Goal: Task Accomplishment & Management: Use online tool/utility

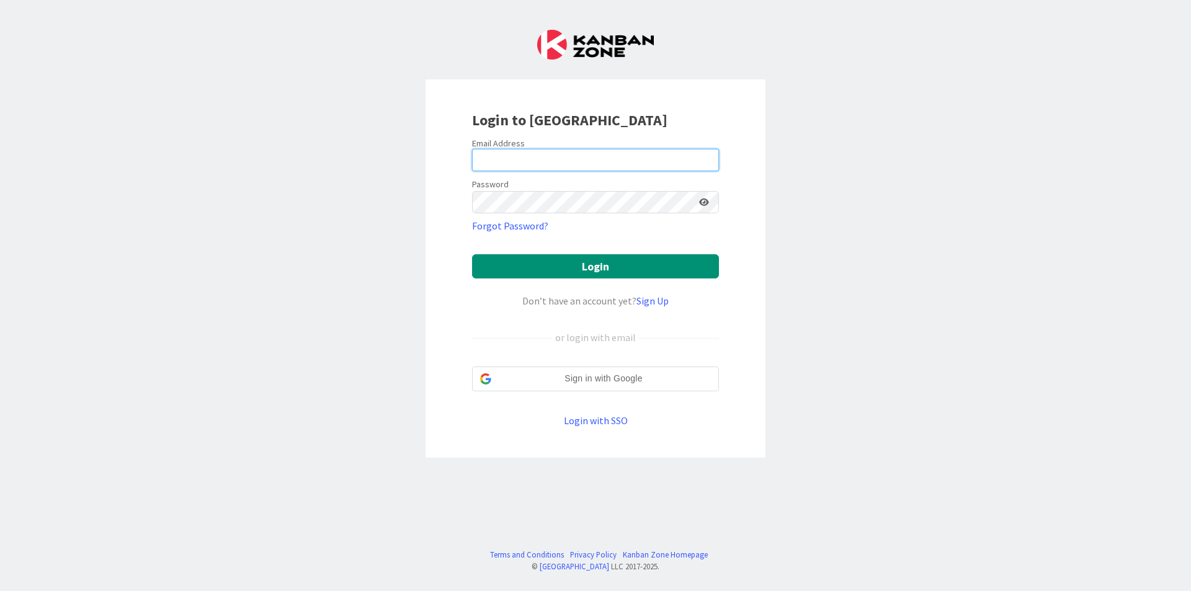
click at [675, 151] on input "email" at bounding box center [595, 160] width 247 height 22
type input "[EMAIL_ADDRESS][DOMAIN_NAME]"
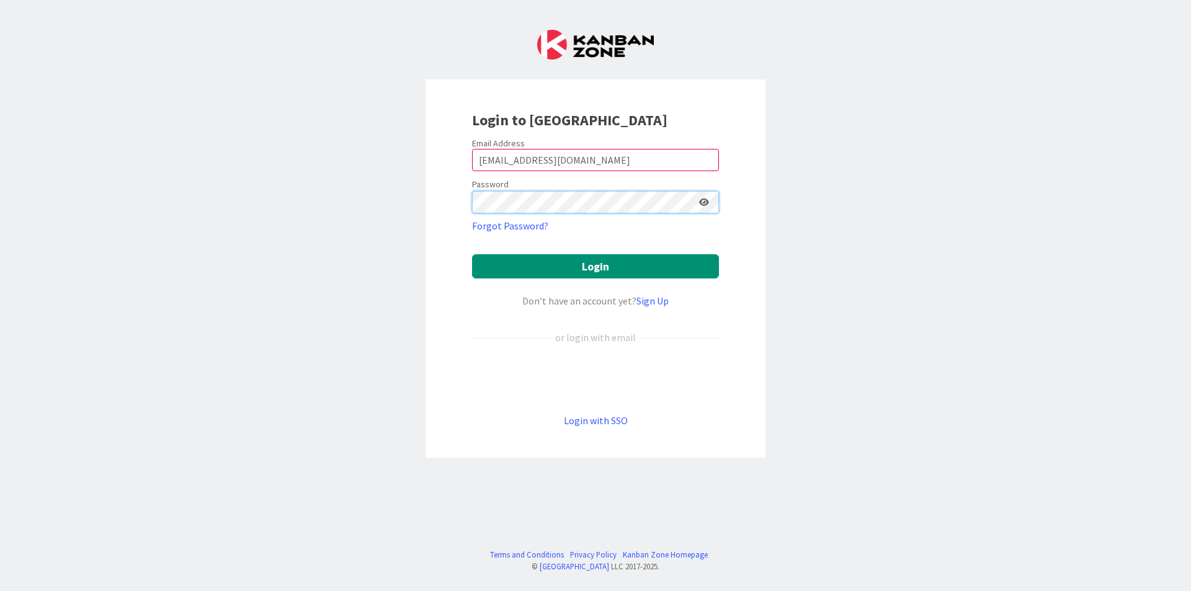
click at [472, 254] on button "Login" at bounding box center [595, 266] width 247 height 24
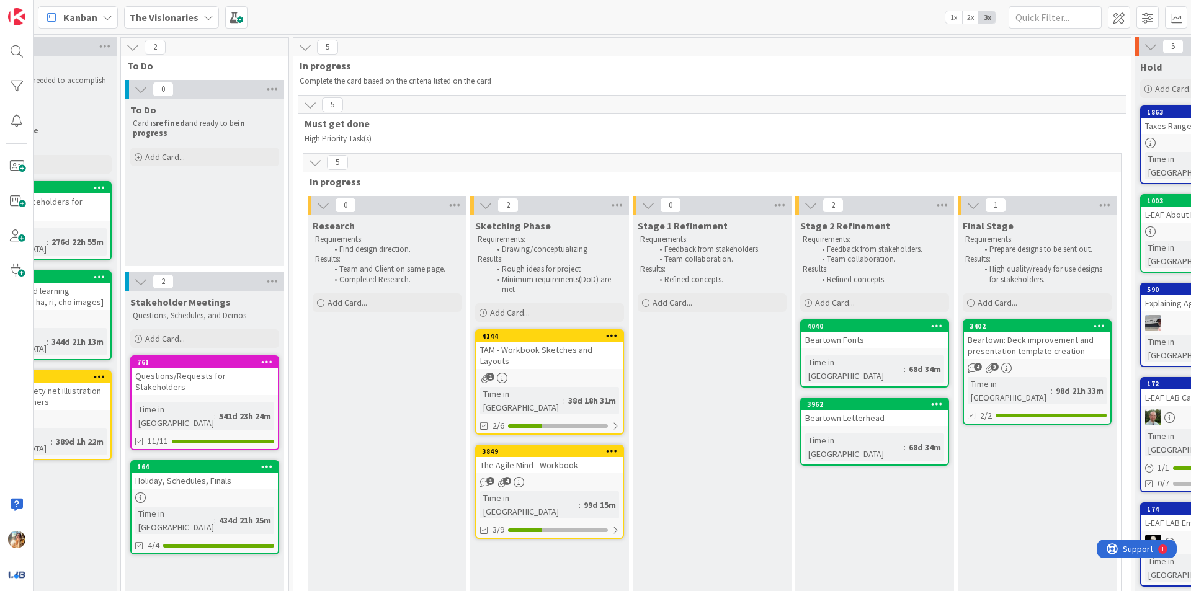
scroll to position [0, 259]
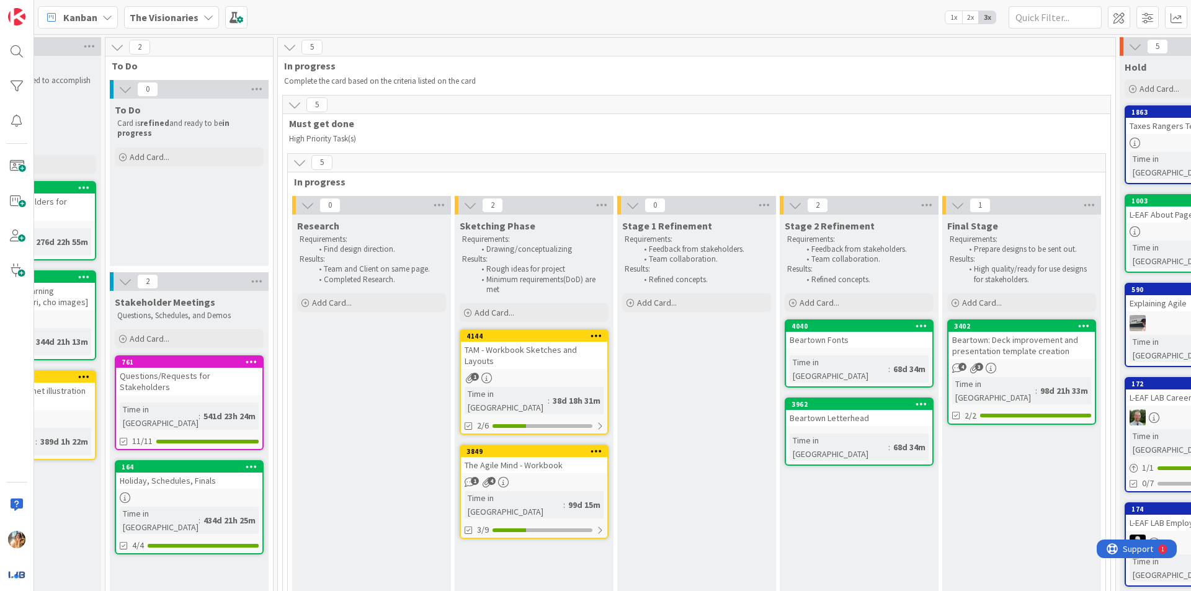
click at [189, 18] on b "The Visionaries" at bounding box center [164, 17] width 69 height 12
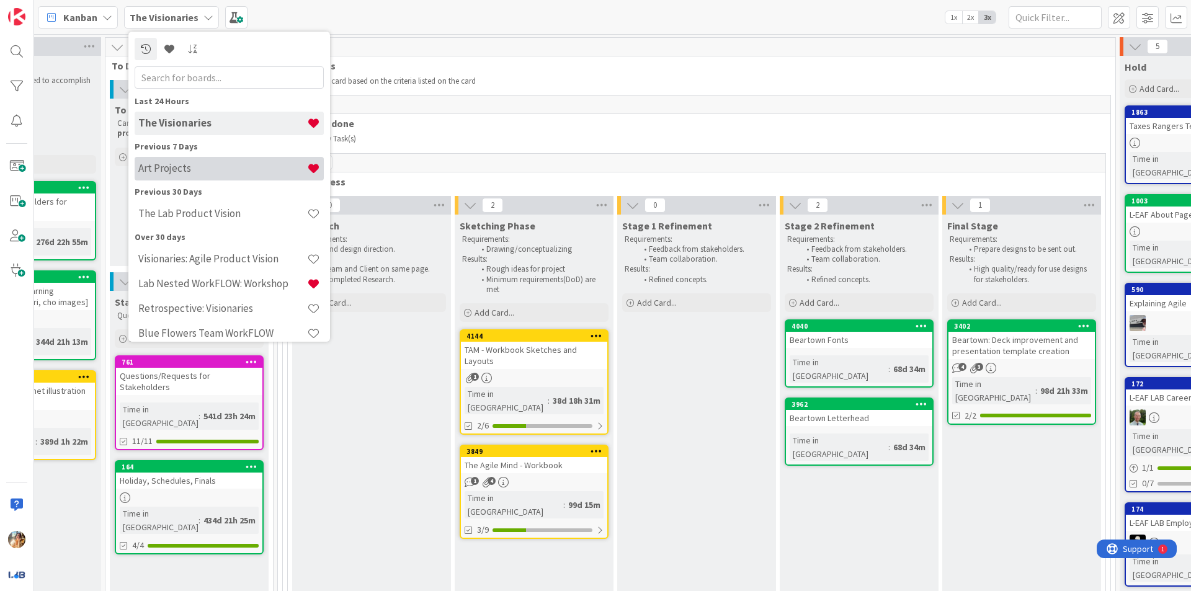
click at [269, 169] on h4 "Art Projects" at bounding box center [222, 168] width 169 height 12
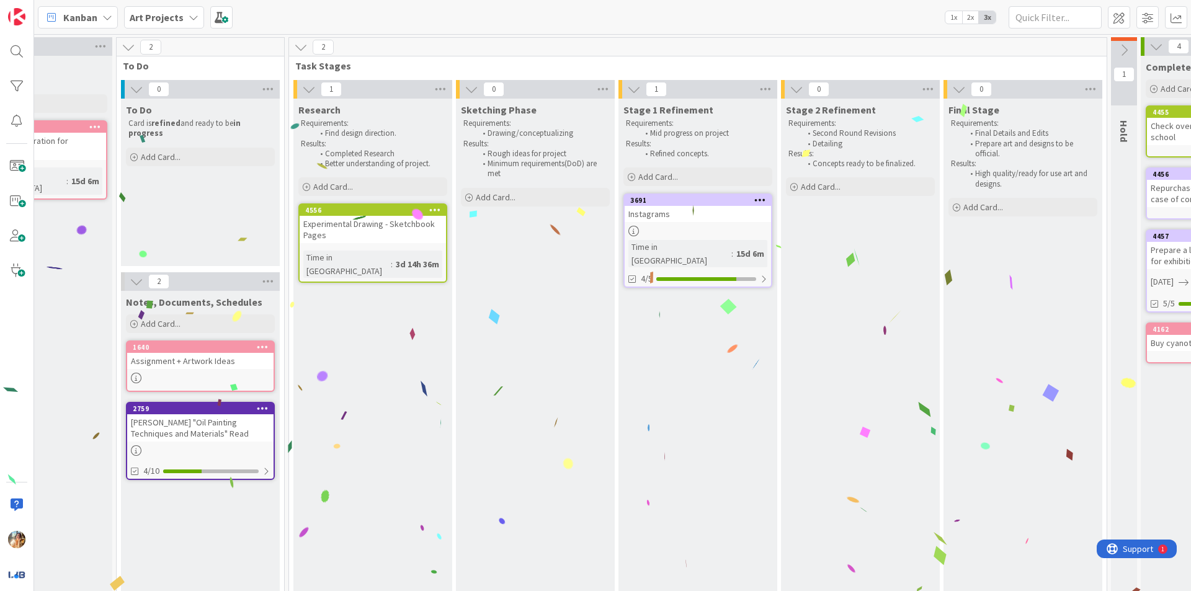
scroll to position [0, 140]
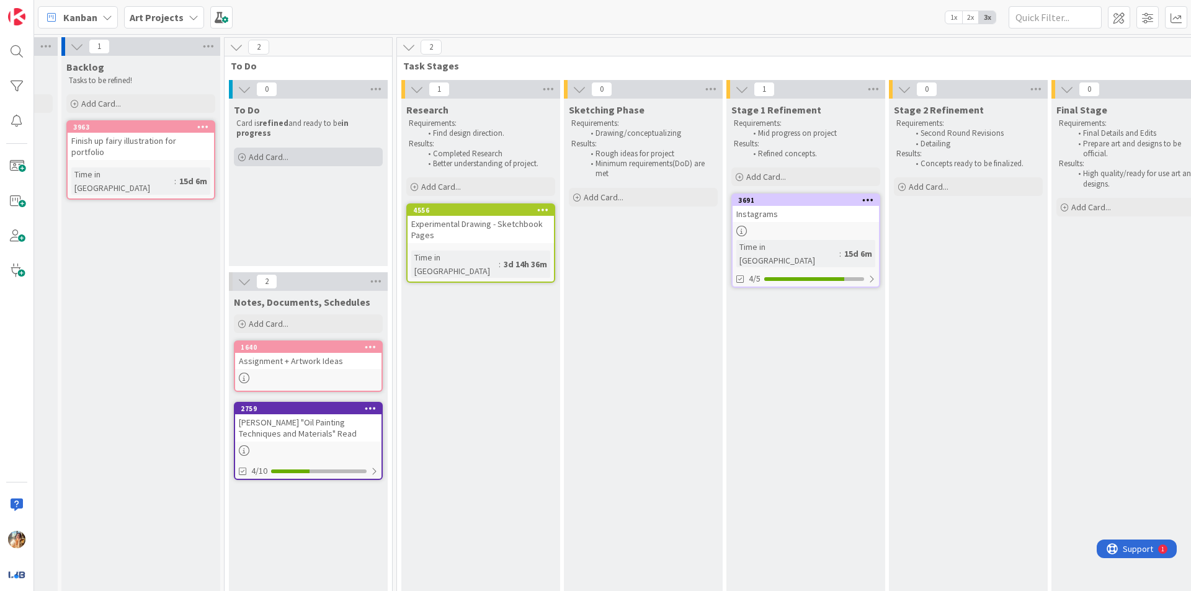
click at [309, 156] on div "Add Card..." at bounding box center [308, 157] width 149 height 19
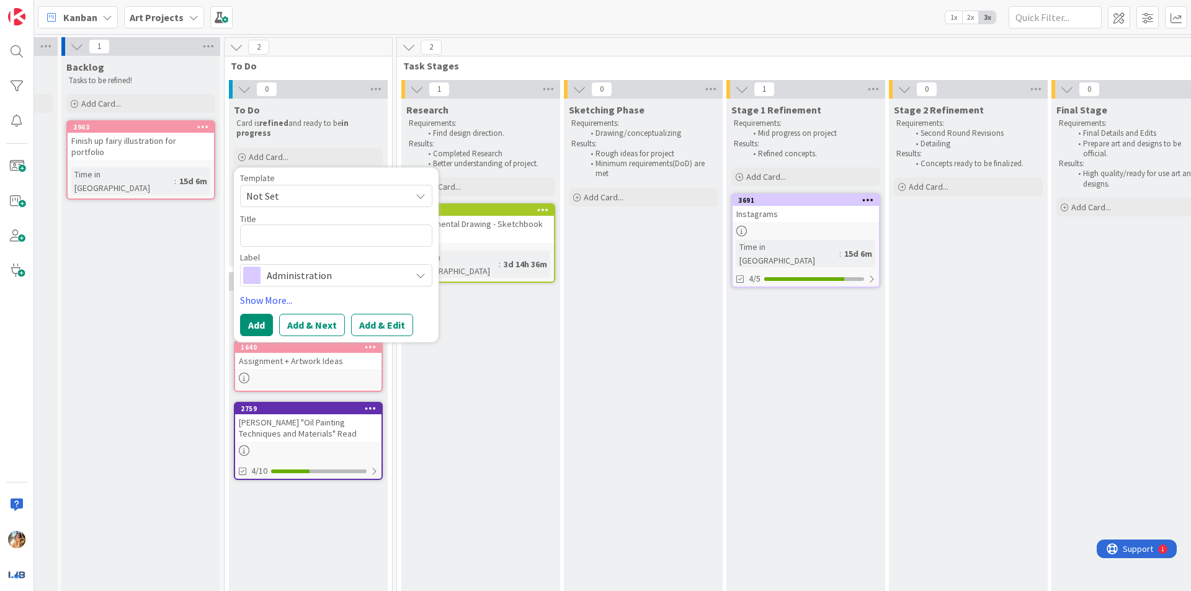
click at [326, 278] on span "Administration" at bounding box center [336, 275] width 138 height 17
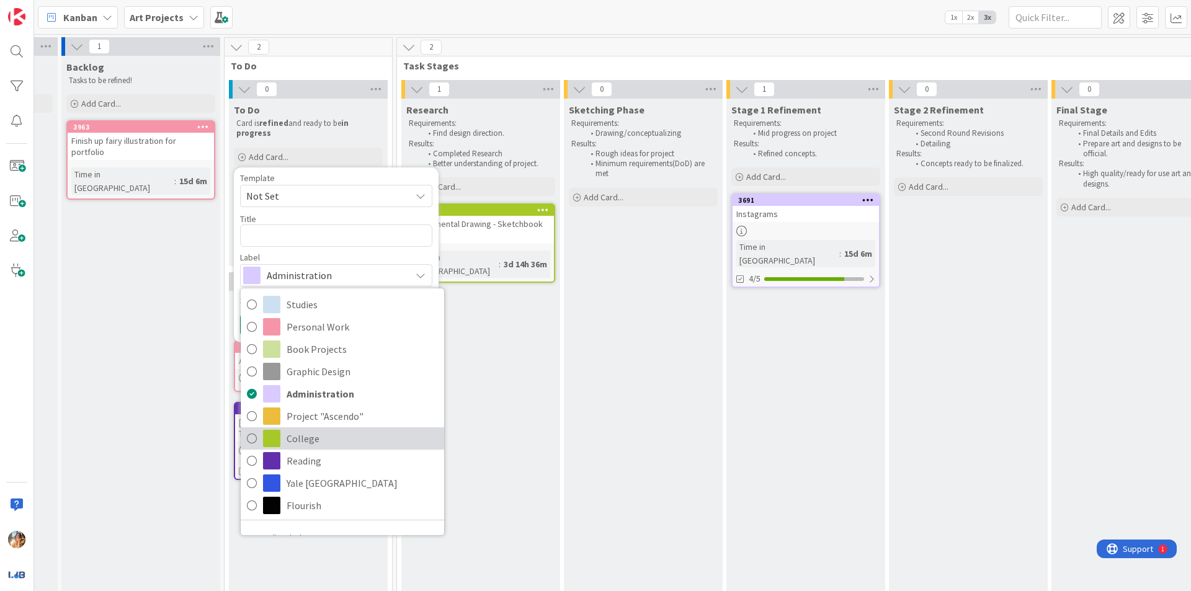
click at [353, 434] on span "College" at bounding box center [362, 438] width 151 height 19
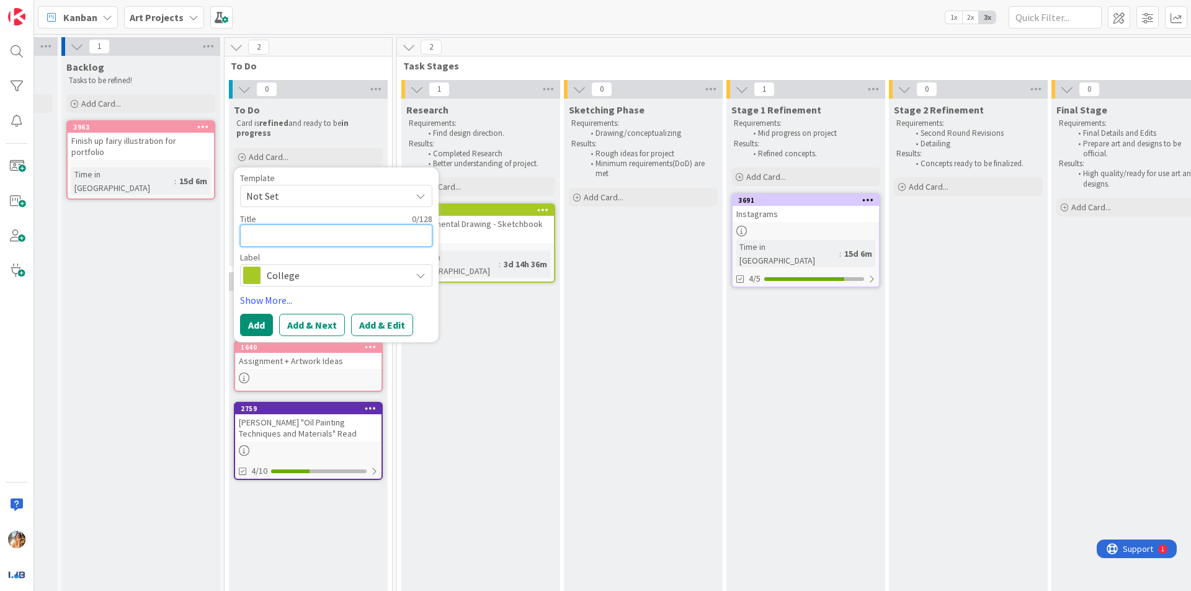
click at [368, 240] on textarea at bounding box center [336, 236] width 192 height 22
type textarea "x"
type textarea "F"
type textarea "x"
type textarea "Fig"
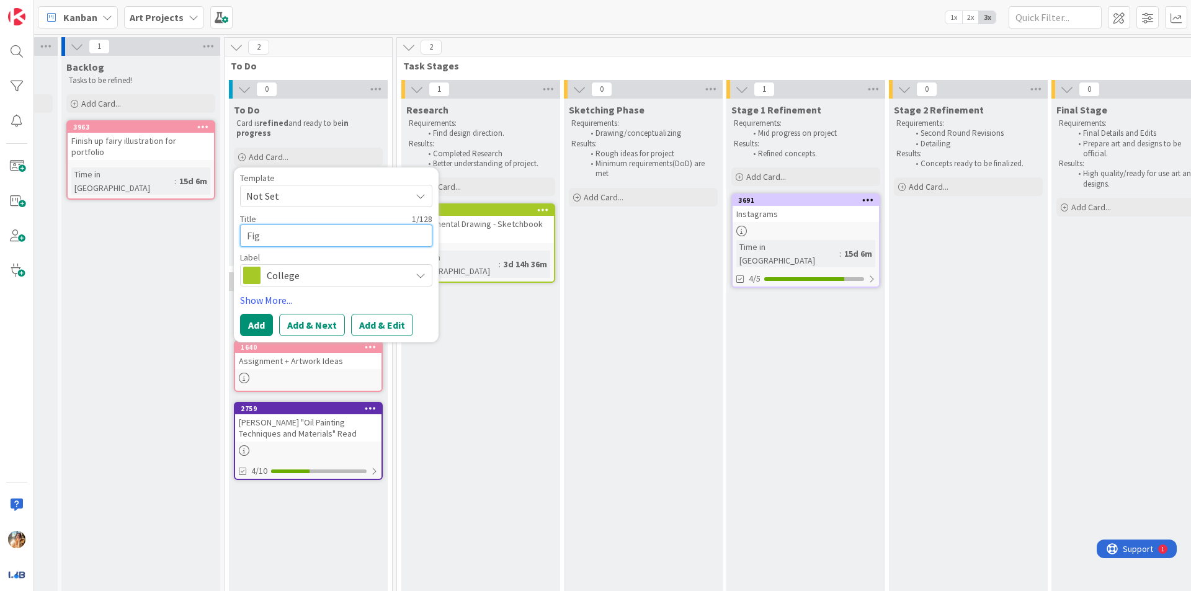
type textarea "x"
type textarea "Figu"
type textarea "x"
type textarea "Figur"
type textarea "x"
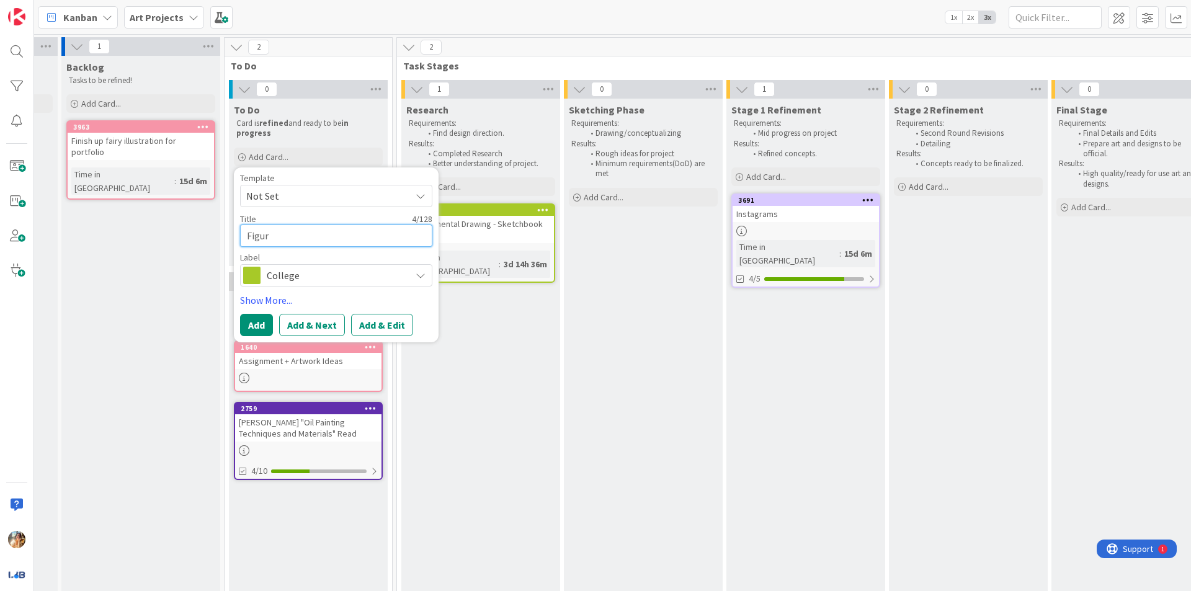
type textarea "Figure"
type textarea "x"
type textarea "Figure"
type textarea "x"
type textarea "Figure O"
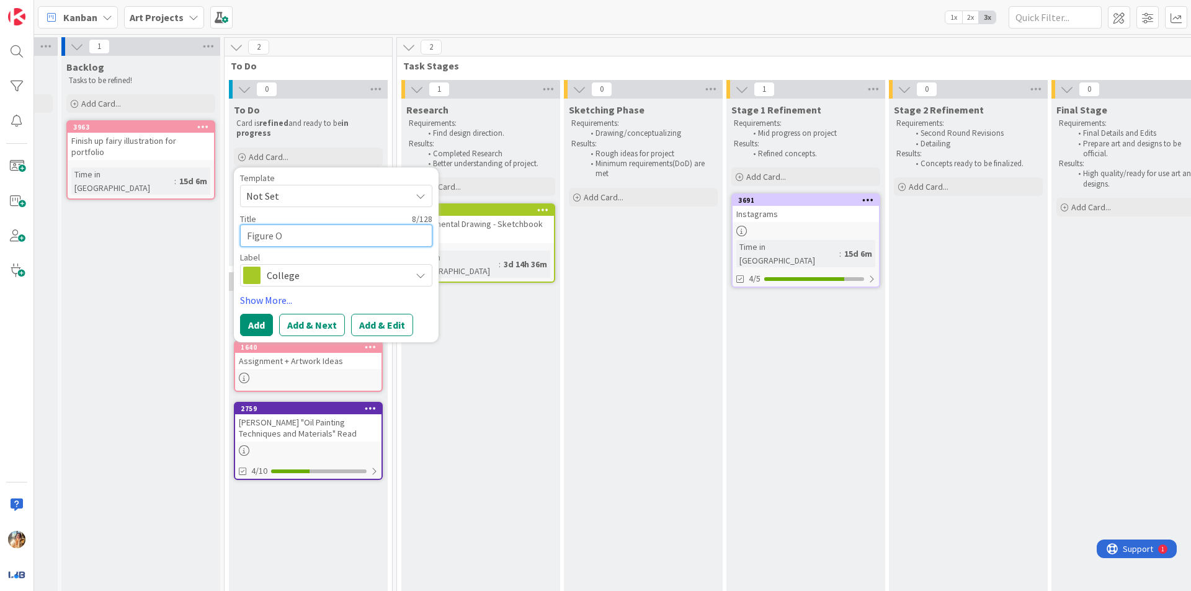
type textarea "x"
type textarea "Figure"
type textarea "x"
type textarea "Figure"
type textarea "x"
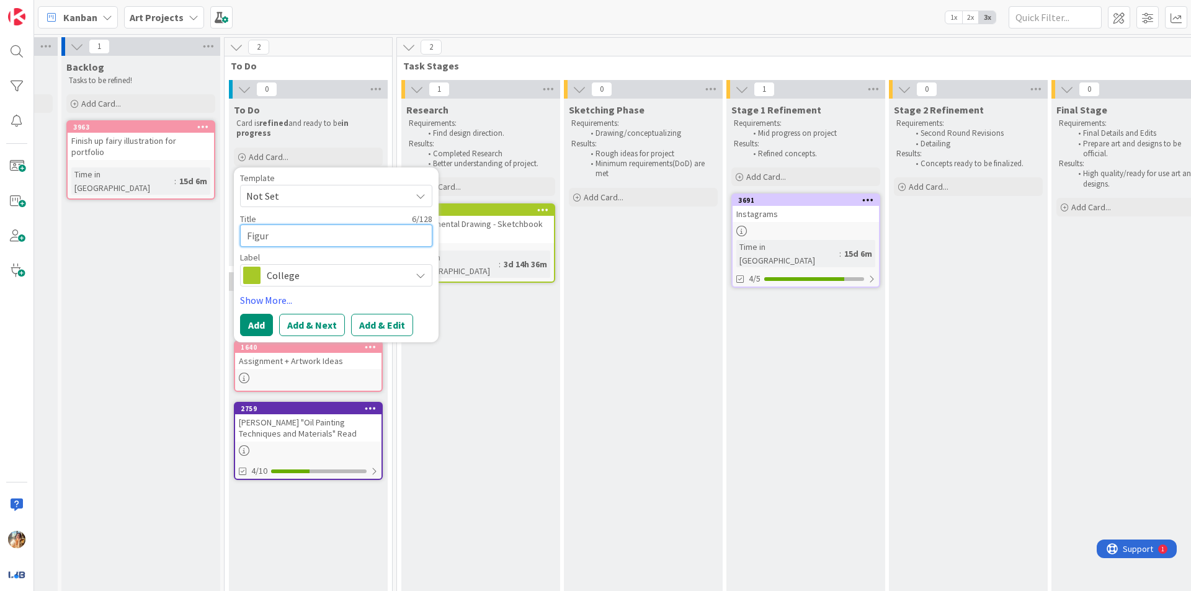
type textarea "Figu"
type textarea "x"
type textarea "Fig"
type textarea "x"
type textarea "Fi"
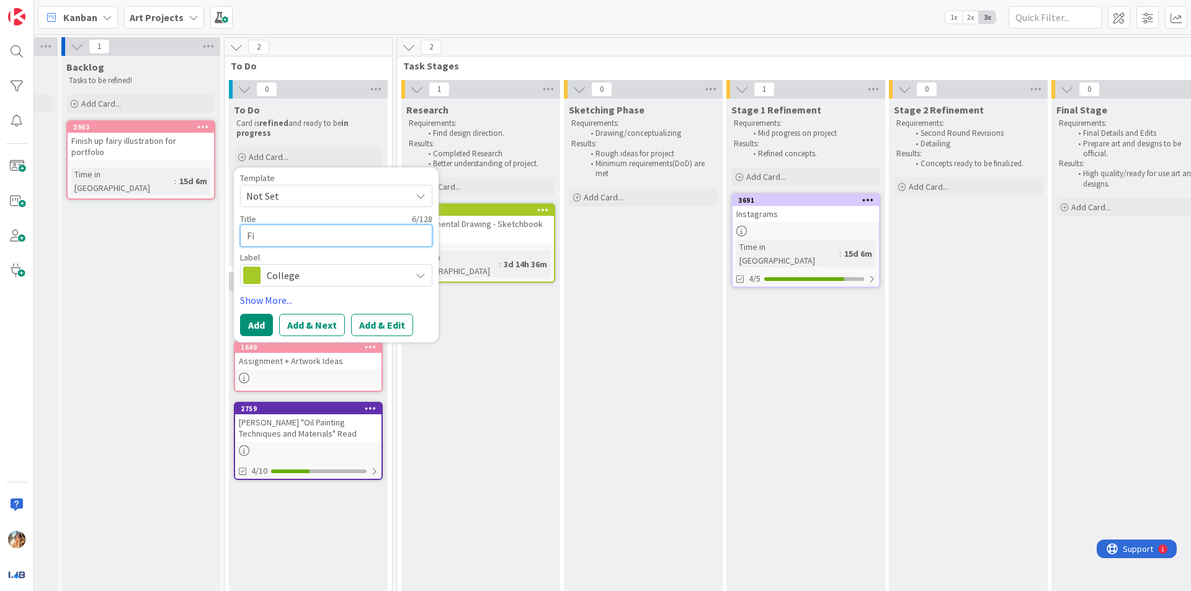
type textarea "x"
type textarea "F"
type textarea "x"
type textarea "E"
type textarea "x"
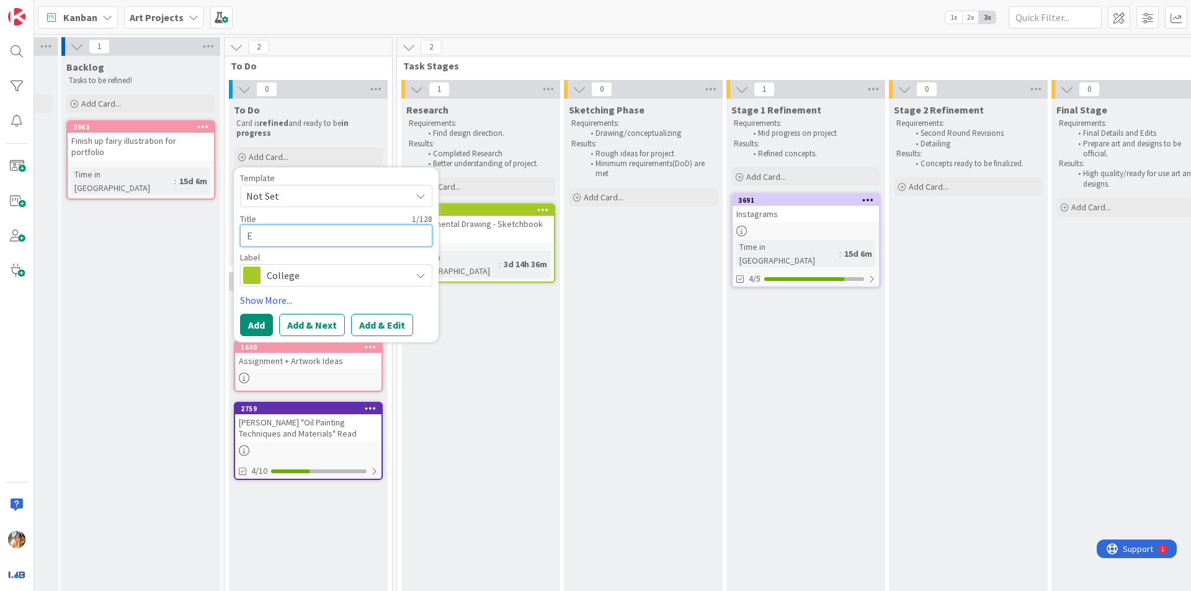
type textarea "Ex"
type textarea "x"
type textarea "Exp"
type textarea "x"
type textarea "Expp"
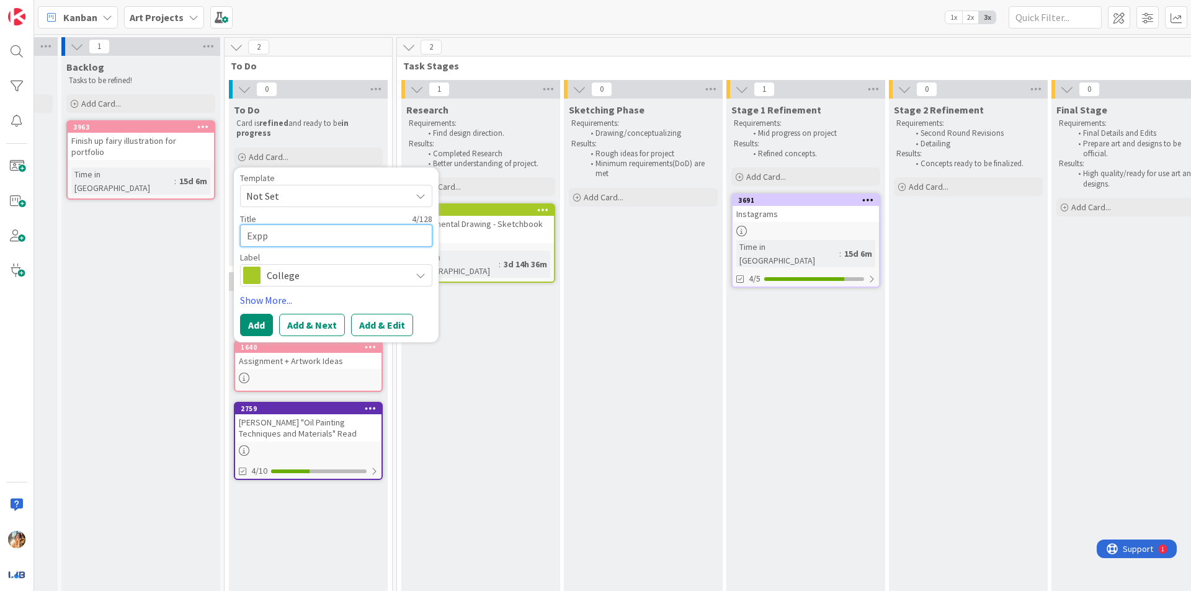
type textarea "x"
type textarea "Exp"
type textarea "x"
type textarea "Expl"
type textarea "x"
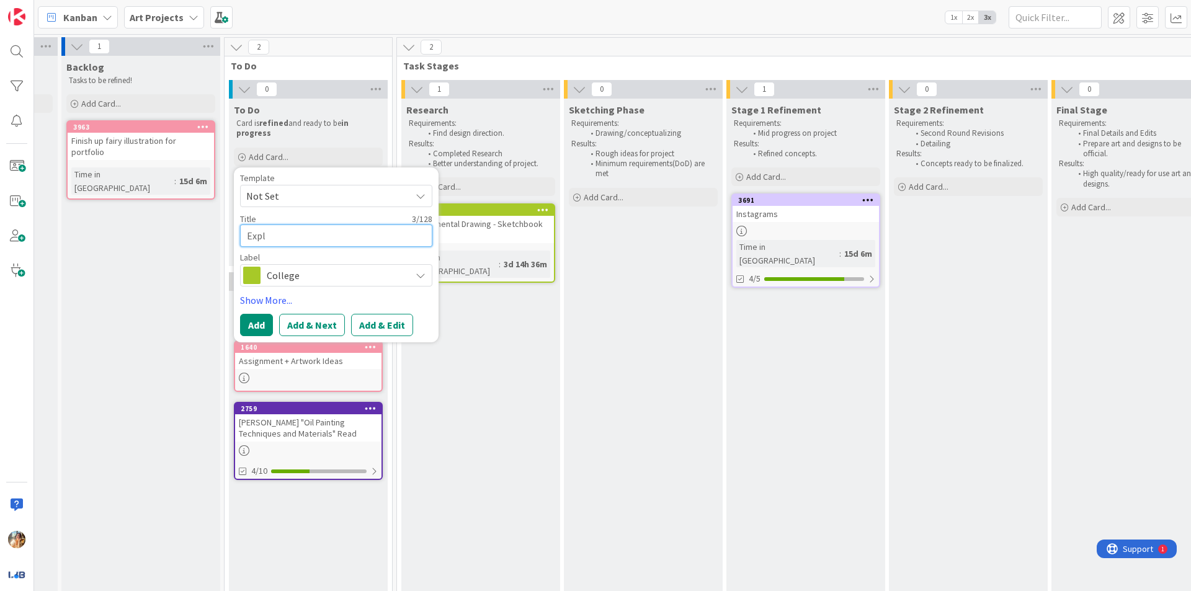
type textarea "Explo"
type textarea "x"
type textarea "Explor"
type textarea "x"
type textarea "Explori"
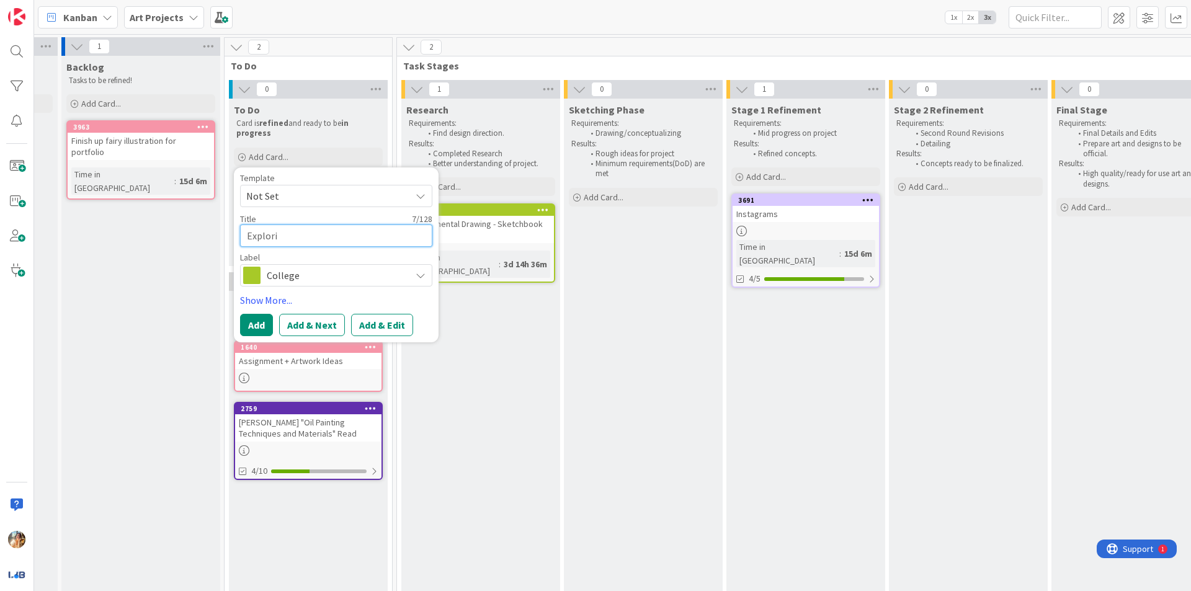
type textarea "x"
type textarea "Explorin"
type textarea "x"
type textarea "Exploring"
type textarea "x"
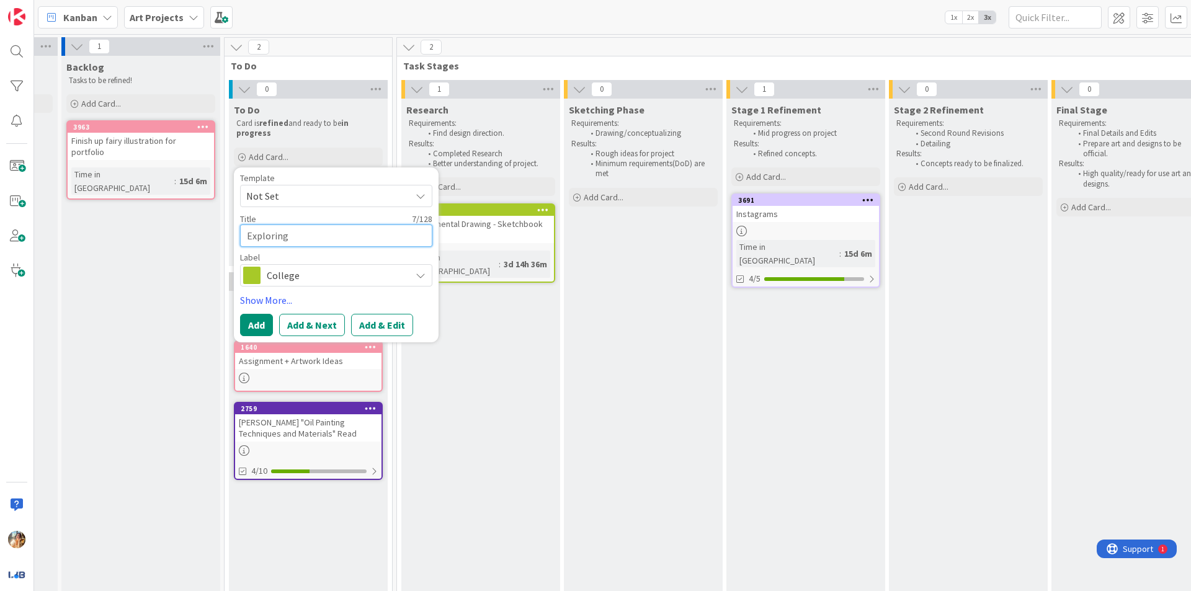
type textarea "Exploring t"
type textarea "x"
type textarea "Exploring th"
type textarea "x"
type textarea "Exploring the"
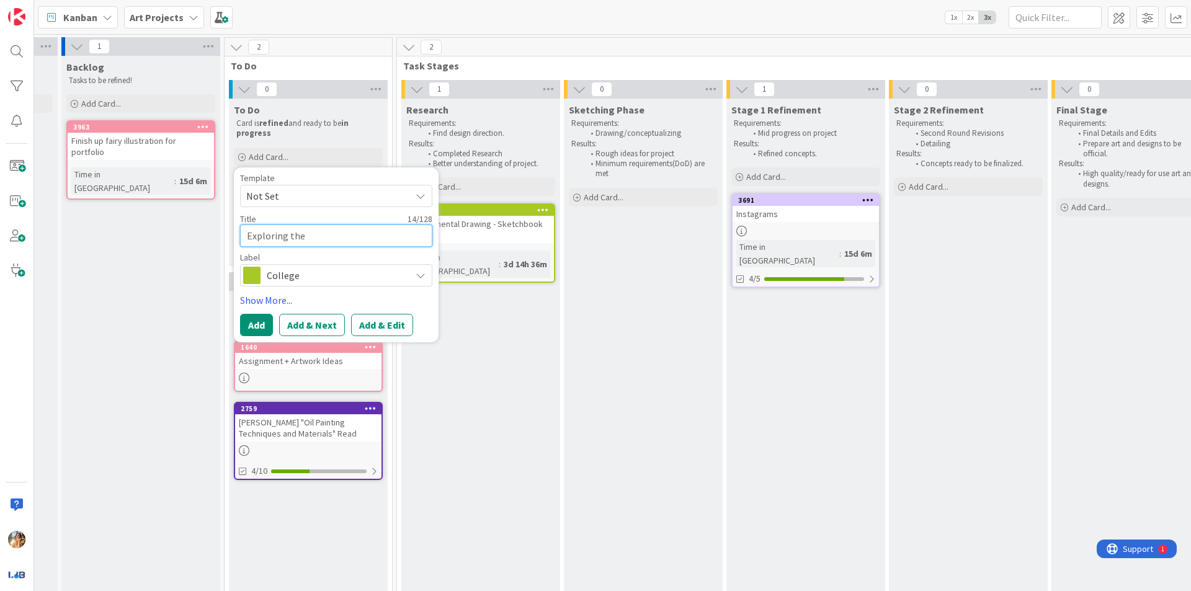
type textarea "x"
type textarea "Exploring the S"
type textarea "x"
type textarea "Exploring the Se"
type textarea "x"
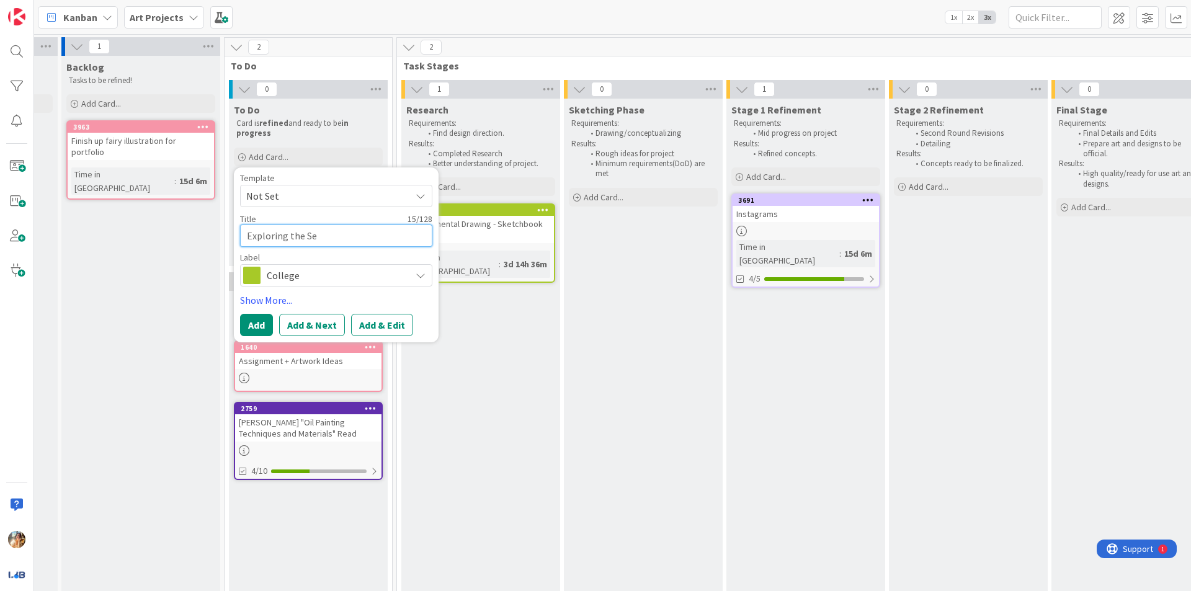
type textarea "Exploring the Ser"
type textarea "x"
type textarea "Exploring the Seri"
type textarea "x"
type textarea "Exploring the Serie"
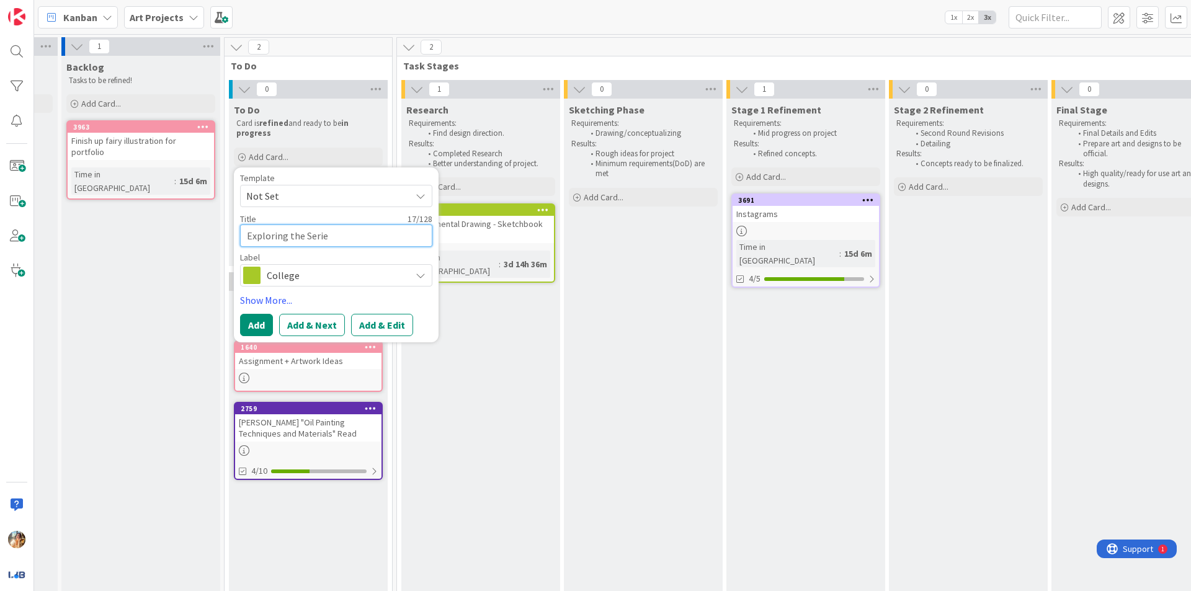
type textarea "x"
type textarea "Exploring the Series"
type textarea "x"
type textarea "Exploring the Series"
type textarea "x"
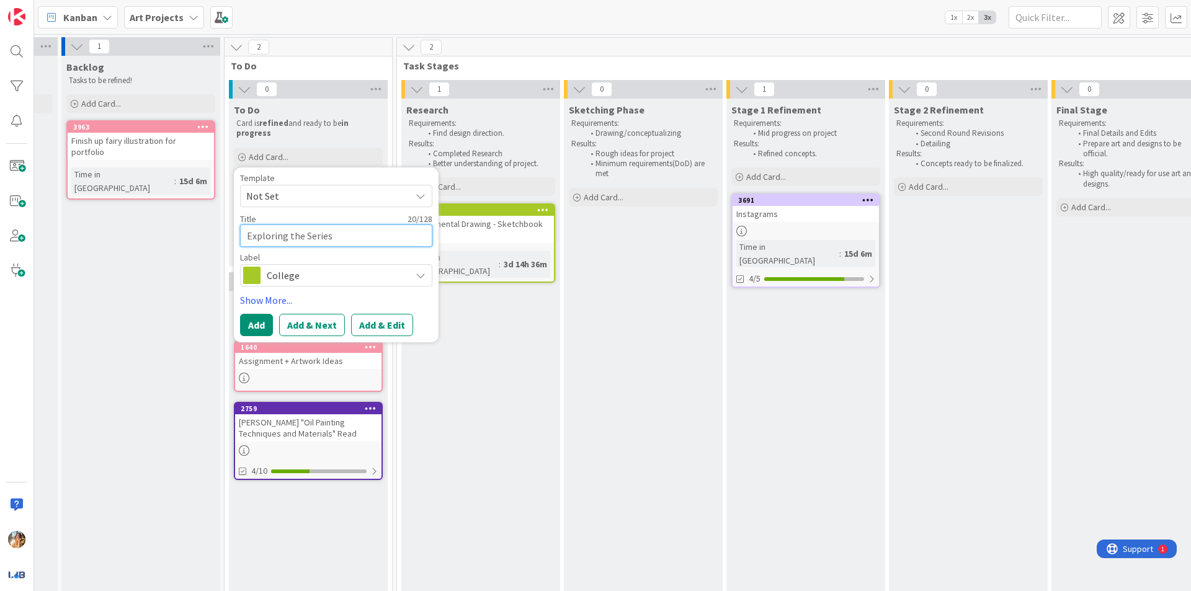
type textarea "Exploring the Series -"
type textarea "x"
type textarea "Exploring the Series -"
type textarea "x"
type textarea "Exploring the Series - W"
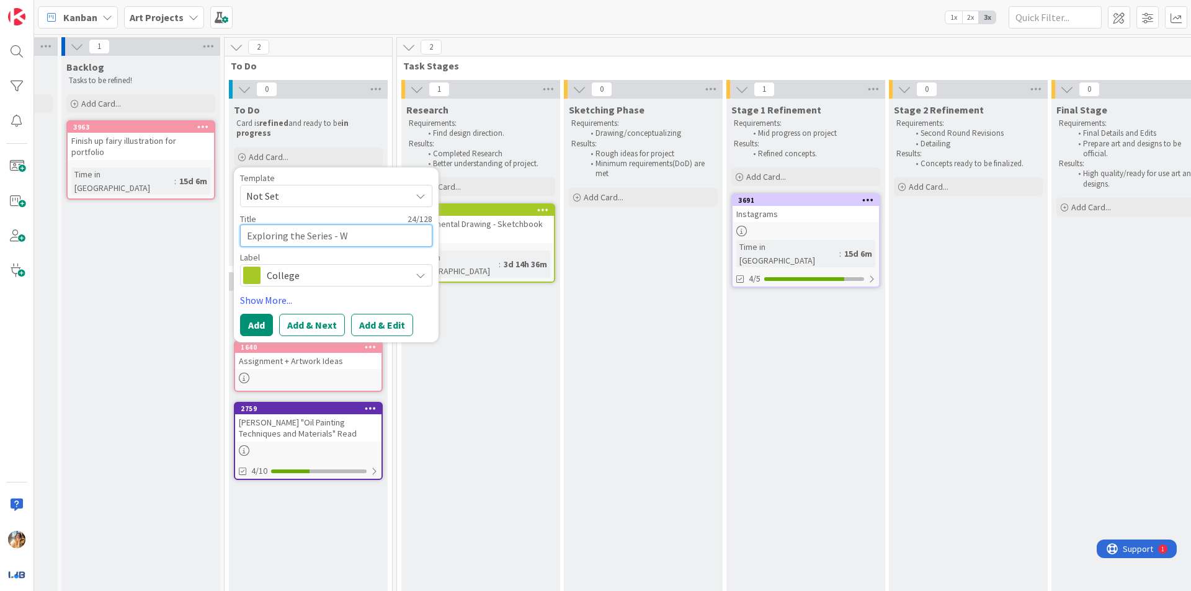
type textarea "x"
type textarea "Exploring the Series - Wh"
type textarea "x"
type textarea "Exploring the Series - Wha"
type textarea "x"
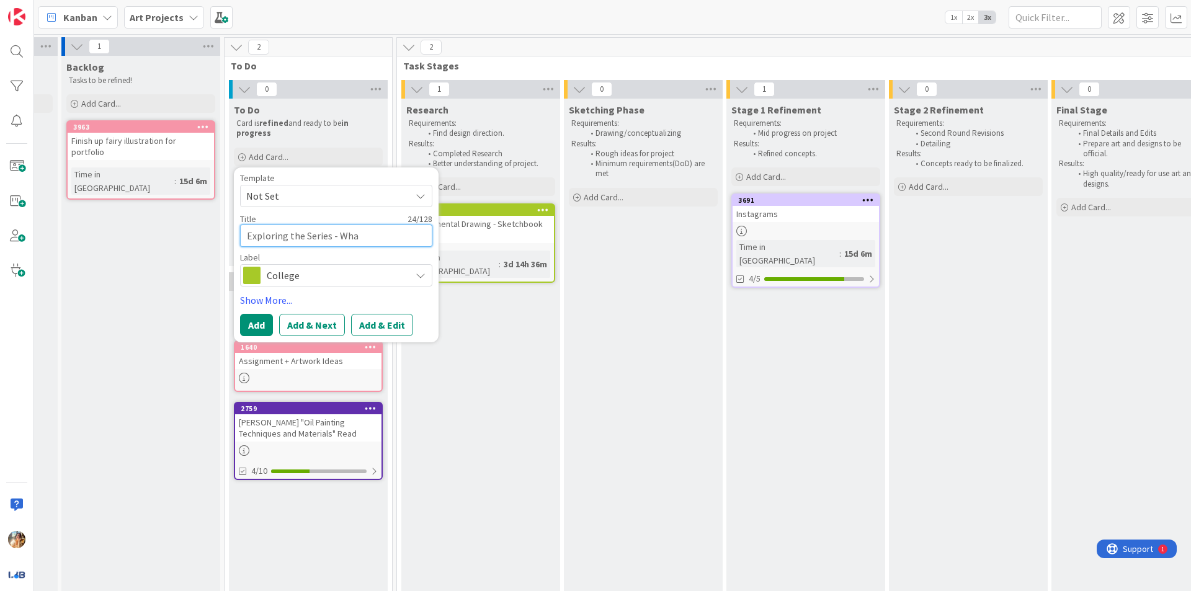
type textarea "Exploring the Series - What"
type textarea "x"
type textarea "Exploring the Series - What"
type textarea "x"
type textarea "Exploring the Series - What i"
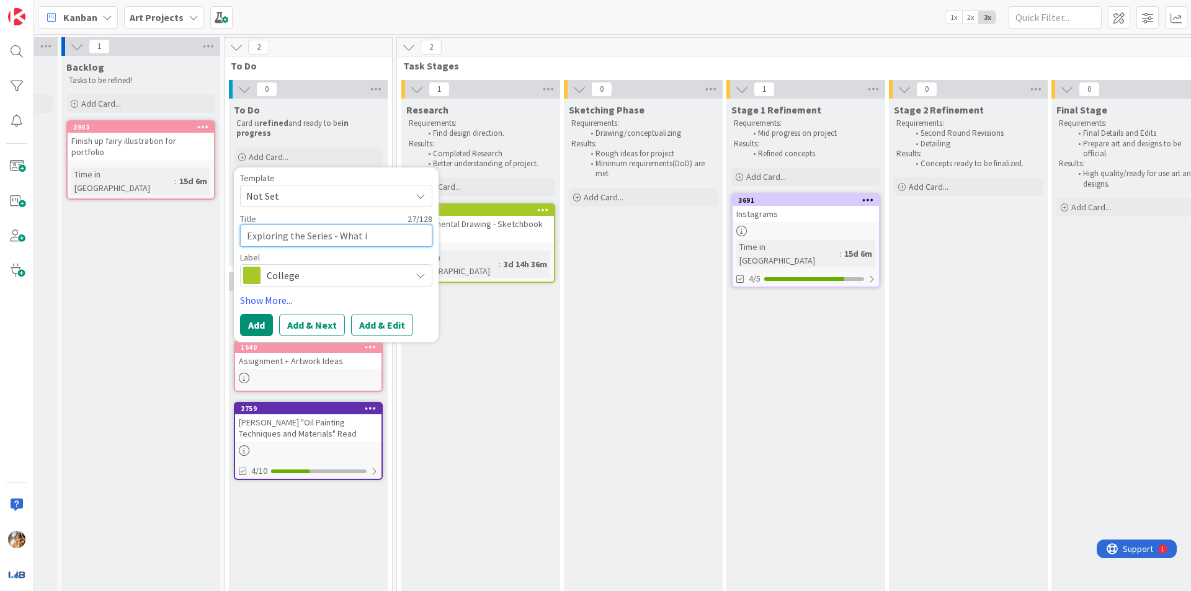
type textarea "x"
type textarea "Exploring the Series - What is"
type textarea "x"
type textarea "Exploring the Series - What is"
type textarea "x"
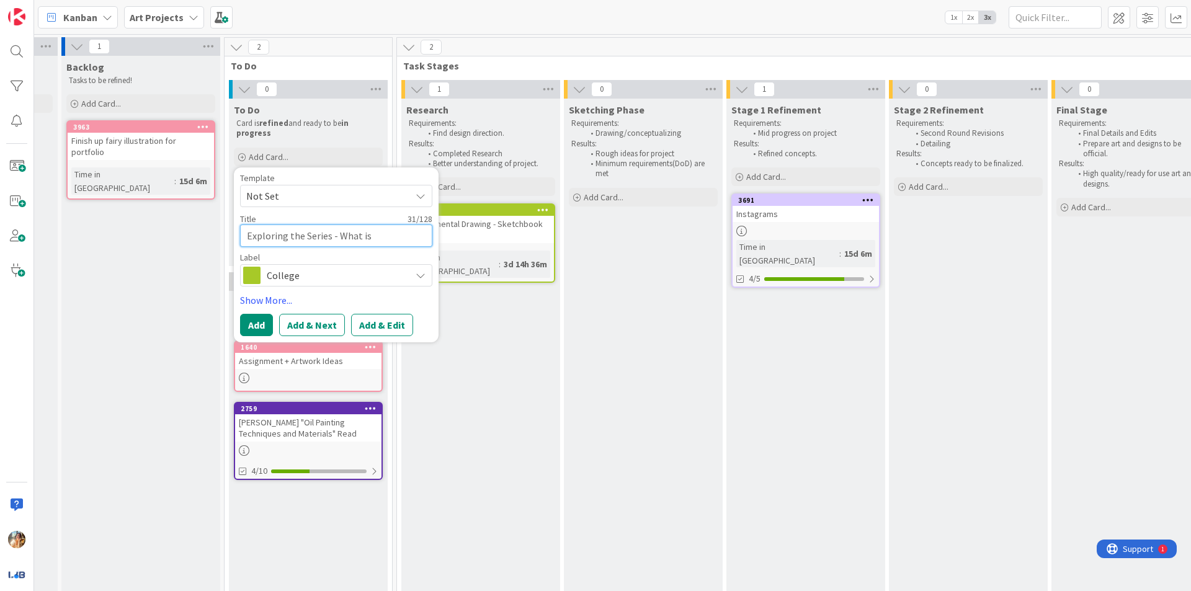
type textarea "Exploring the Series - What is y"
type textarea "x"
type textarea "Exploring the Series - What is yo"
type textarea "x"
type textarea "Exploring the Series - What is you"
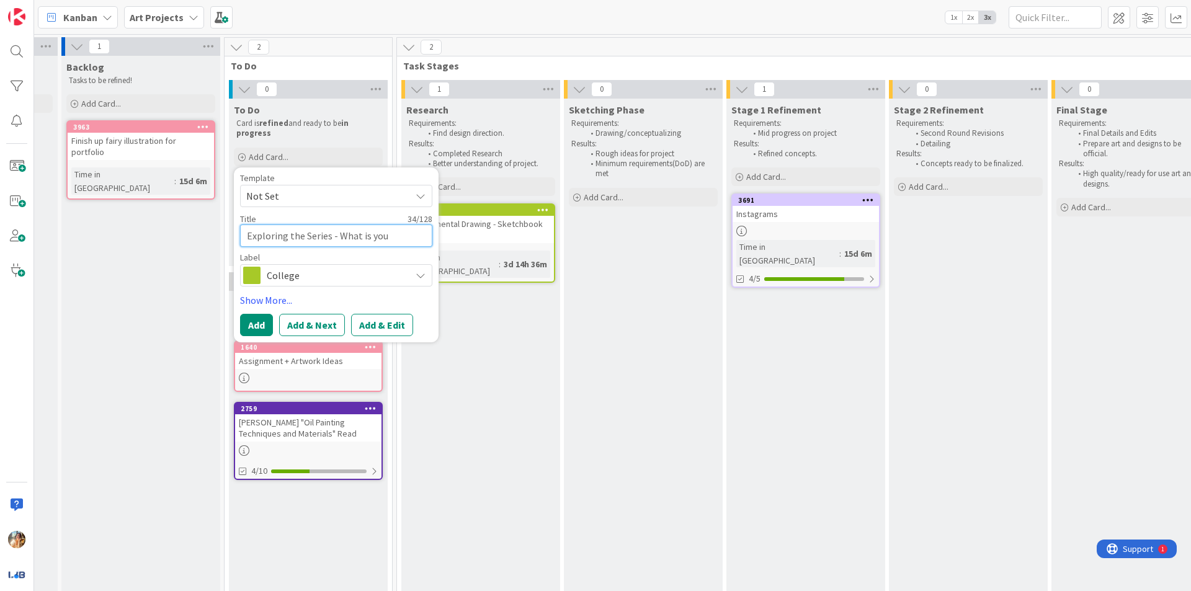
type textarea "x"
type textarea "Exploring the Series - What is yo"
type textarea "x"
type textarea "Exploring the Series - What is y"
type textarea "x"
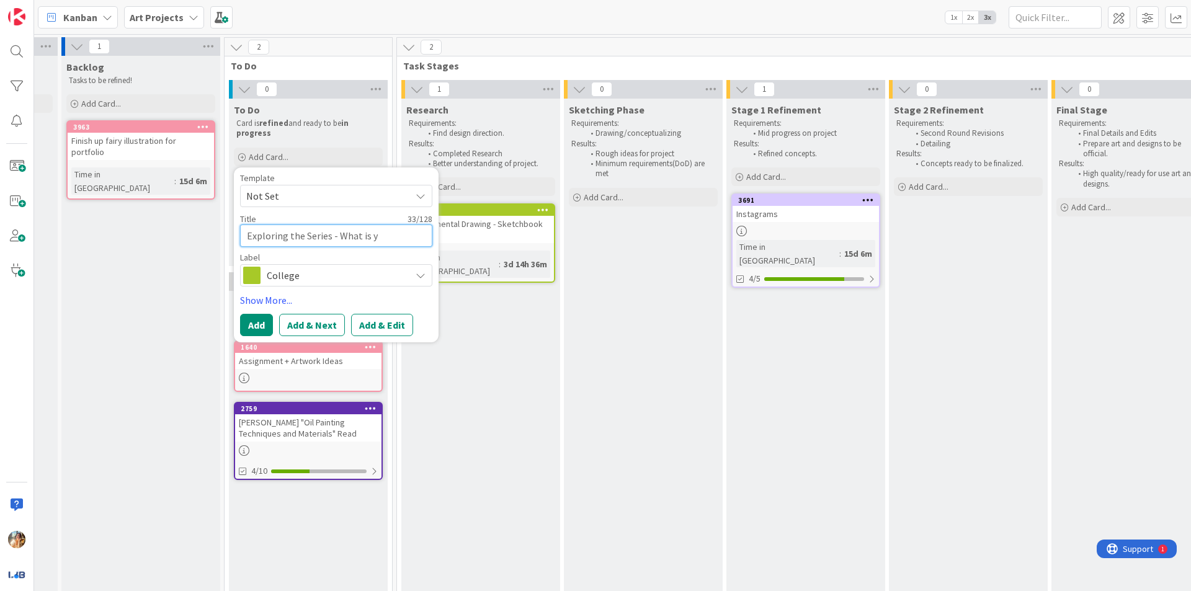
type textarea "Exploring the Series - What is"
type textarea "x"
type textarea "Exploring the Series - What is t"
type textarea "x"
type textarea "Exploring the Series - What is the"
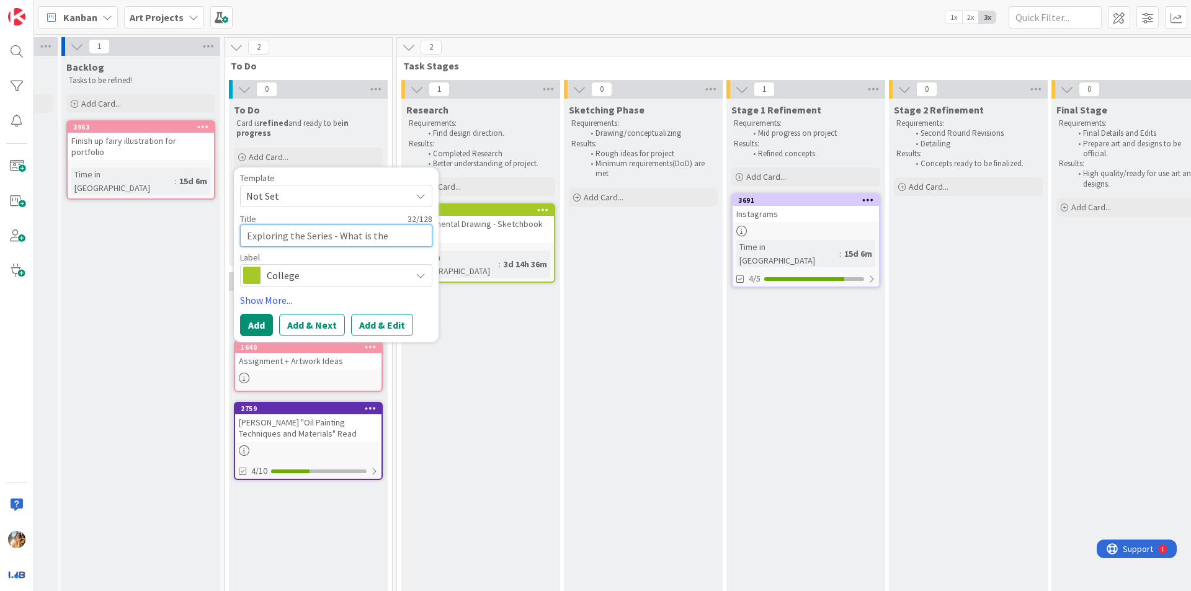
type textarea "x"
type textarea "Exploring the Series - What is the"
type textarea "x"
type textarea "Exploring the Series - What is the S"
type textarea "x"
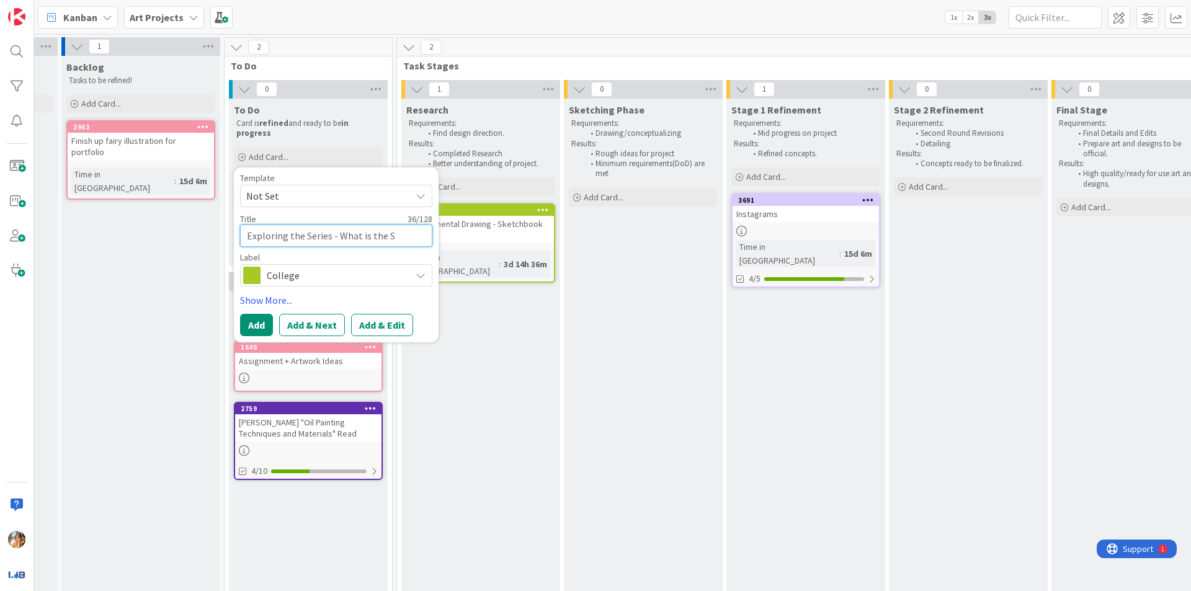
type textarea "Exploring the Series - What is the Se"
type textarea "x"
type textarea "Exploring the Series - What is the Seri"
type textarea "x"
type textarea "Exploring the Series - What is the Serie"
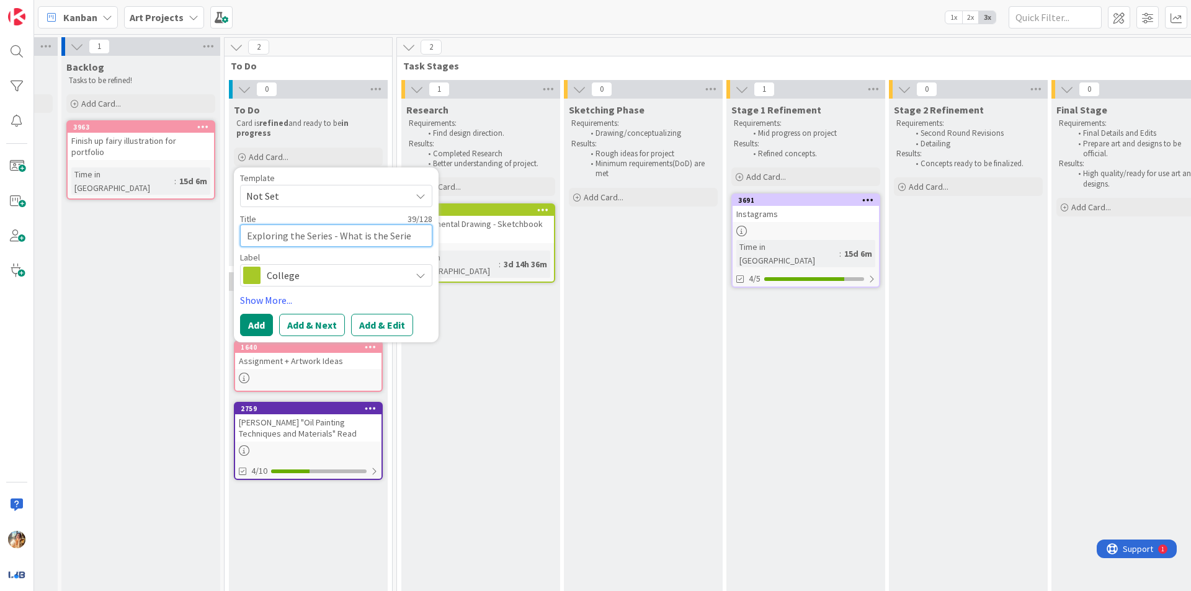
type textarea "x"
type textarea "Exploring the Series - What is the Series"
type textarea "x"
type textarea "Exploring the Series - What is the Series?"
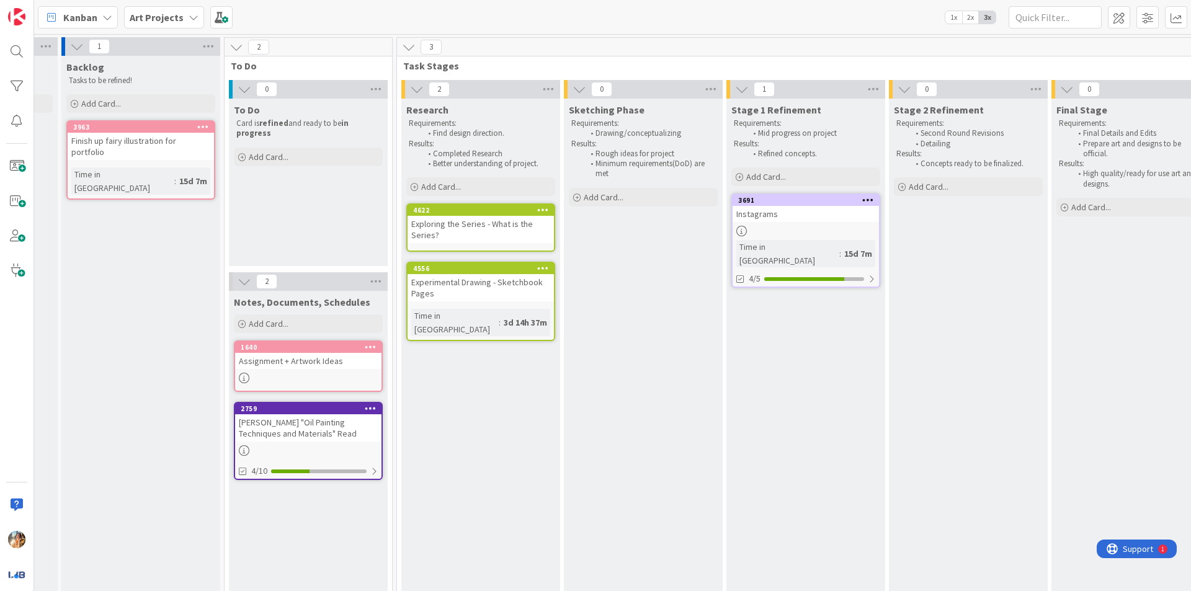
click at [475, 291] on div "Experimental Drawing - Sketchbook Pages" at bounding box center [480, 287] width 146 height 27
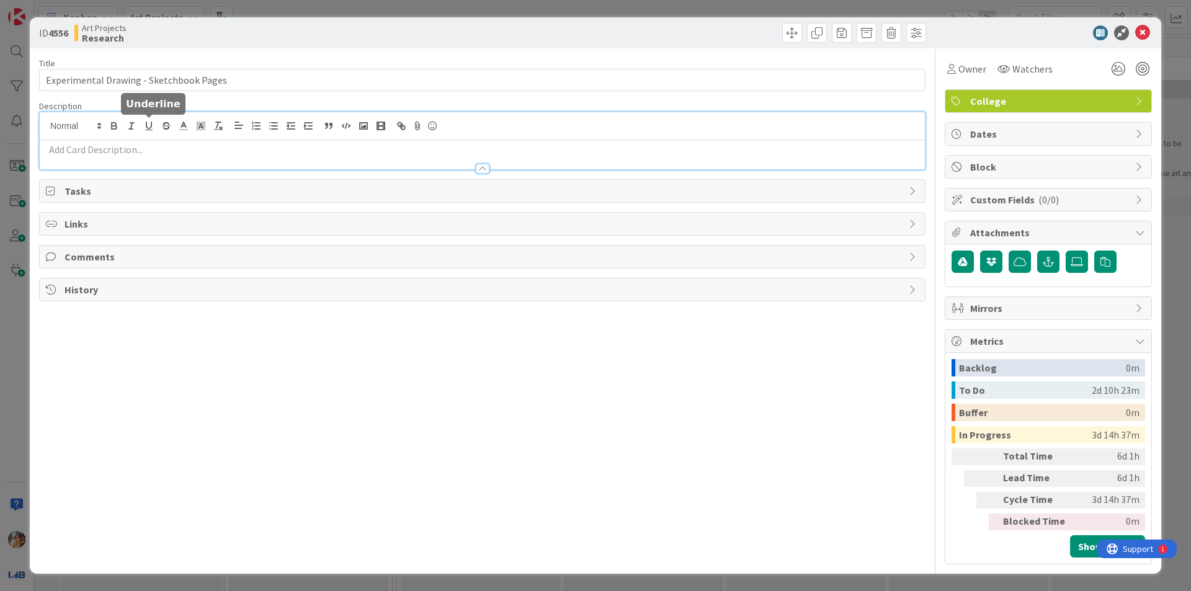
click at [147, 124] on div at bounding box center [482, 140] width 885 height 57
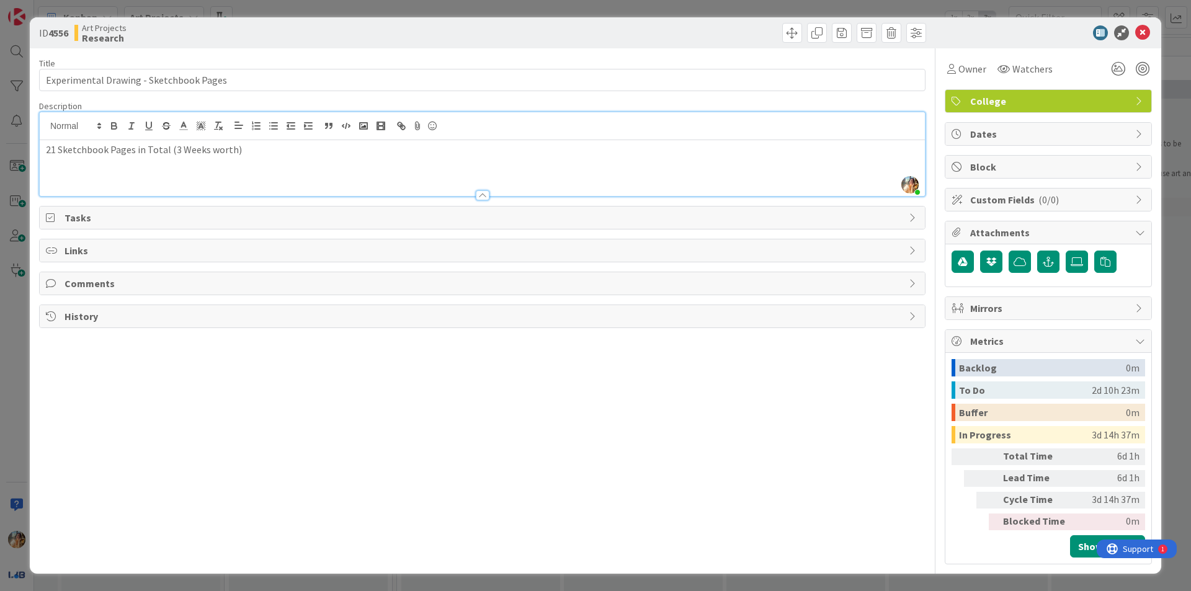
click at [0, 448] on div "ID 4556 Art Projects Research Title 39 / 128 Experimental Drawing - Sketchbook …" at bounding box center [595, 295] width 1191 height 591
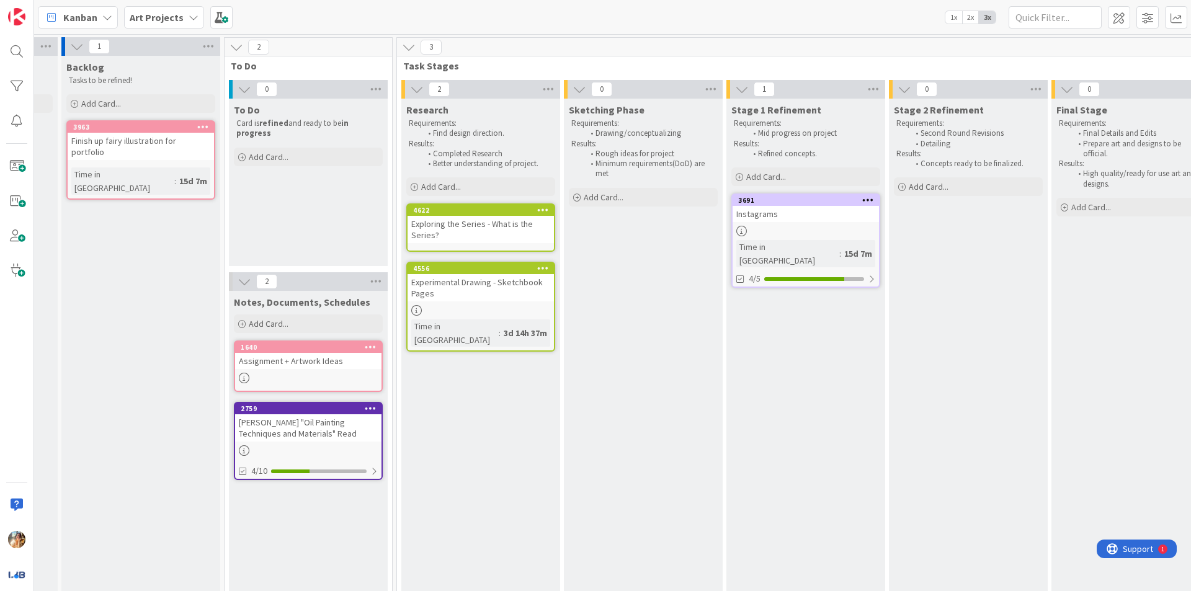
click at [483, 231] on div "Exploring the Series - What is the Series?" at bounding box center [480, 229] width 146 height 27
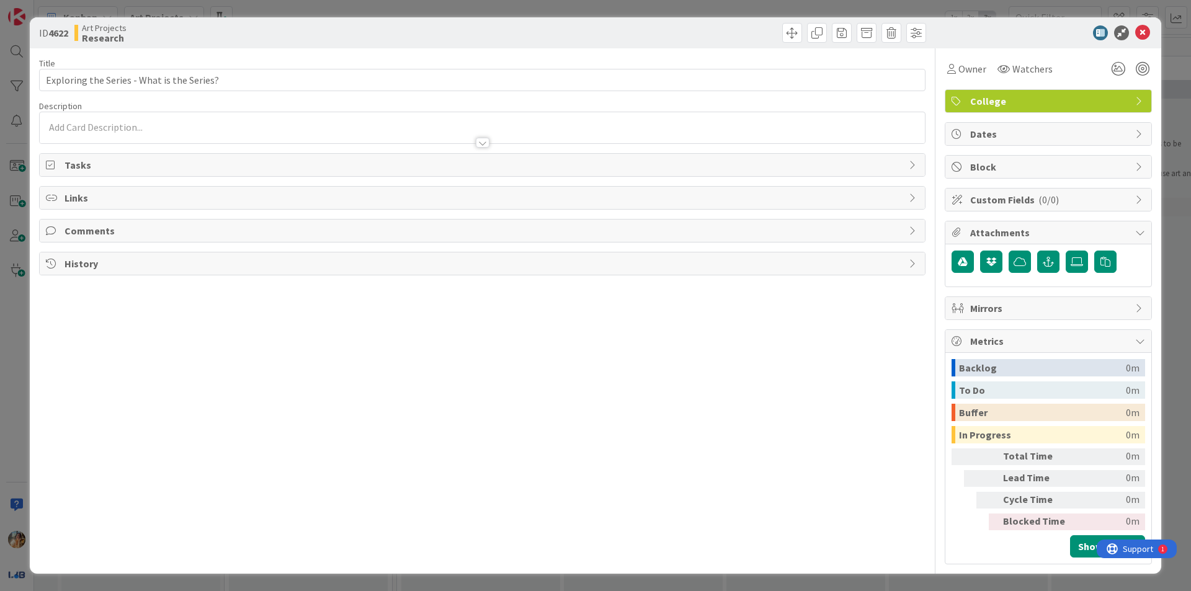
click at [264, 122] on p at bounding box center [482, 127] width 873 height 14
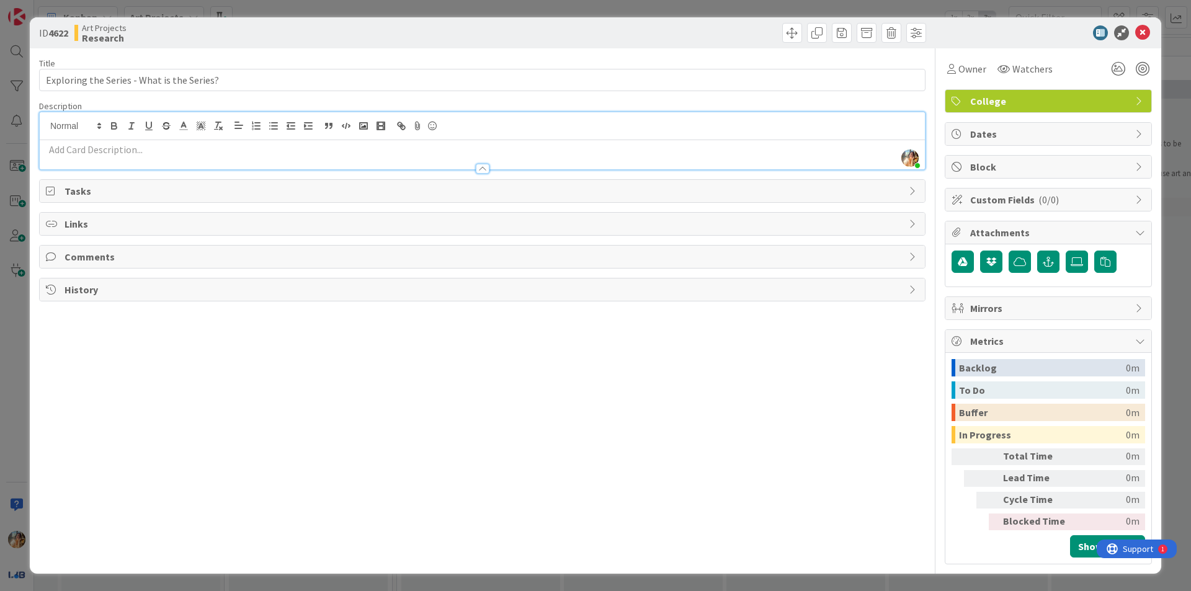
click at [514, 154] on p at bounding box center [482, 150] width 873 height 14
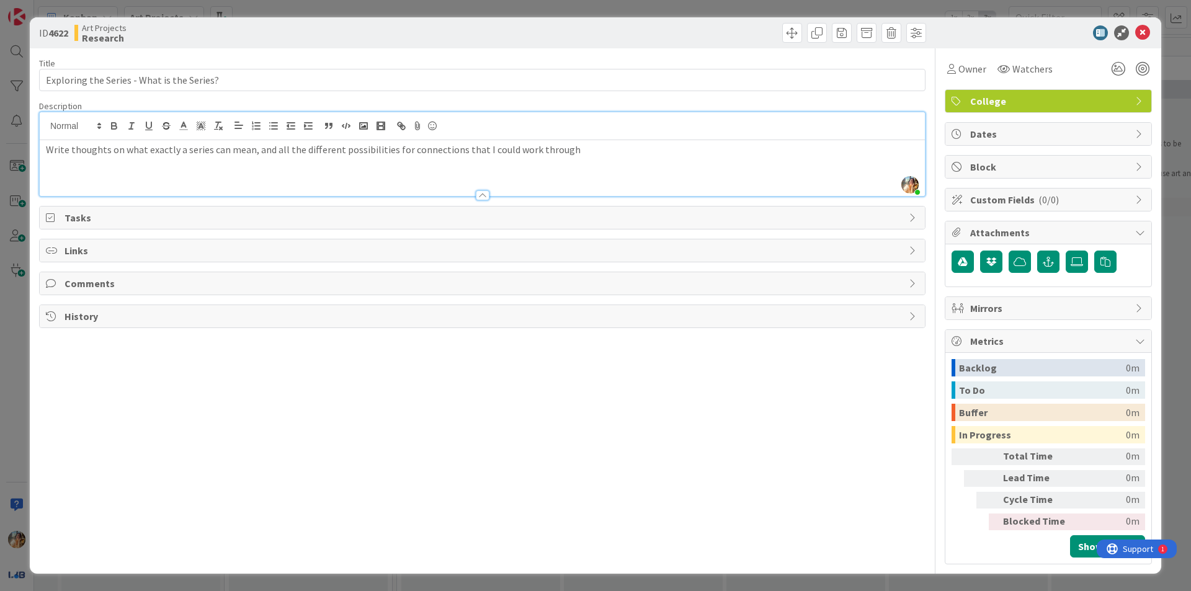
click at [0, 377] on div "ID 4622 Art Projects Research Title 42 / 128 Exploring the Series - What is the…" at bounding box center [595, 295] width 1191 height 591
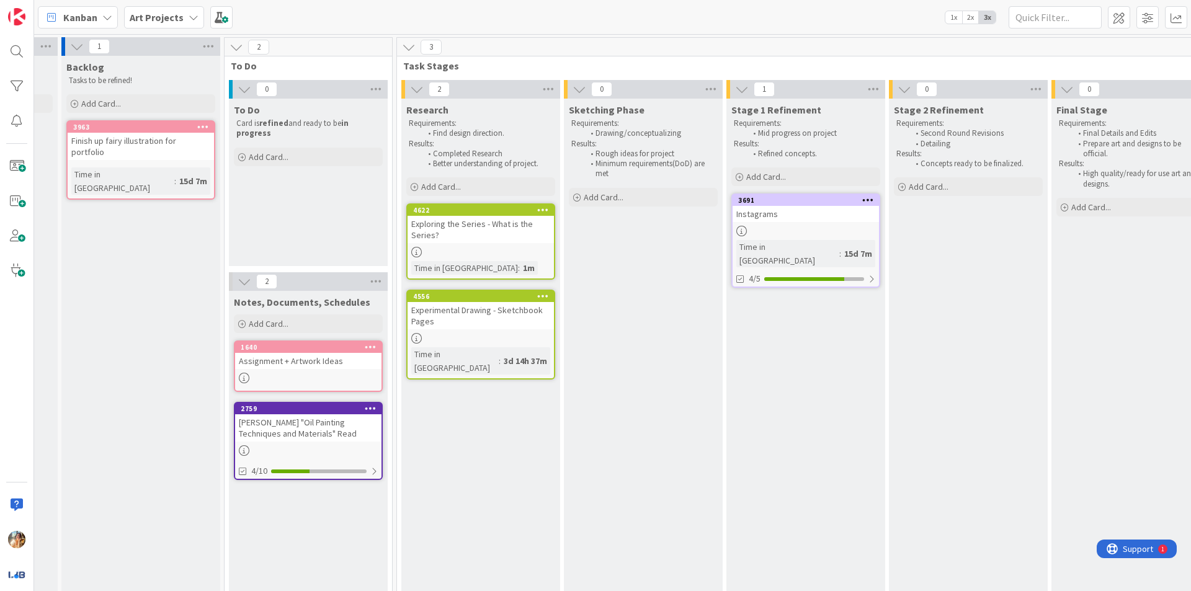
click at [528, 319] on div "Experimental Drawing - Sketchbook Pages" at bounding box center [480, 315] width 146 height 27
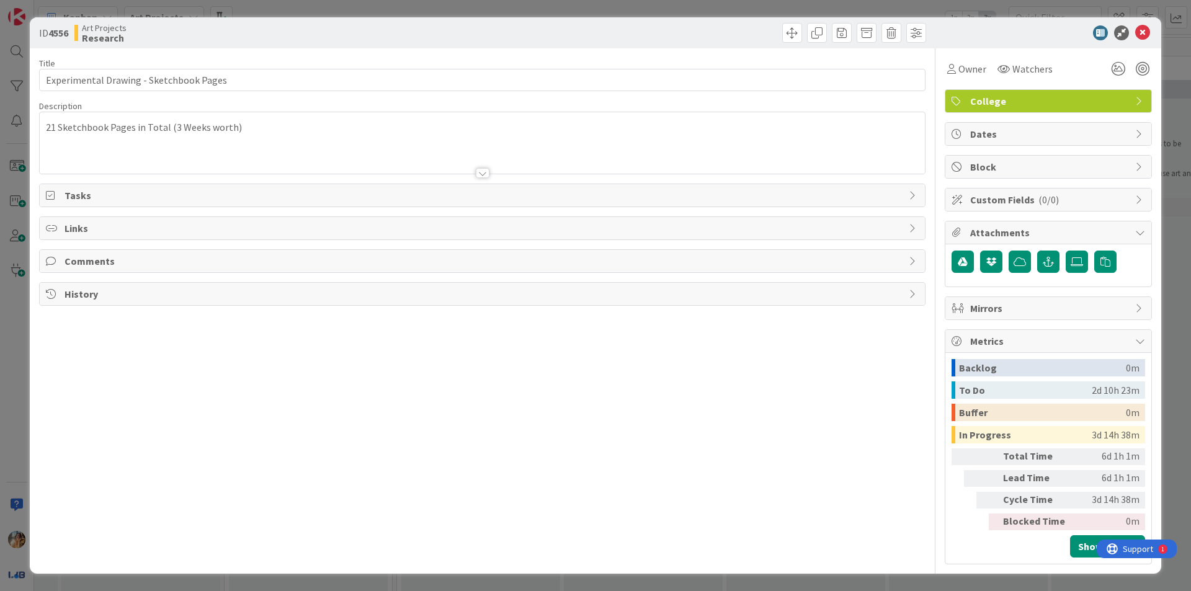
click at [283, 131] on p "21 Sketchbook Pages in Total (3 Weeks worth)" at bounding box center [482, 127] width 873 height 14
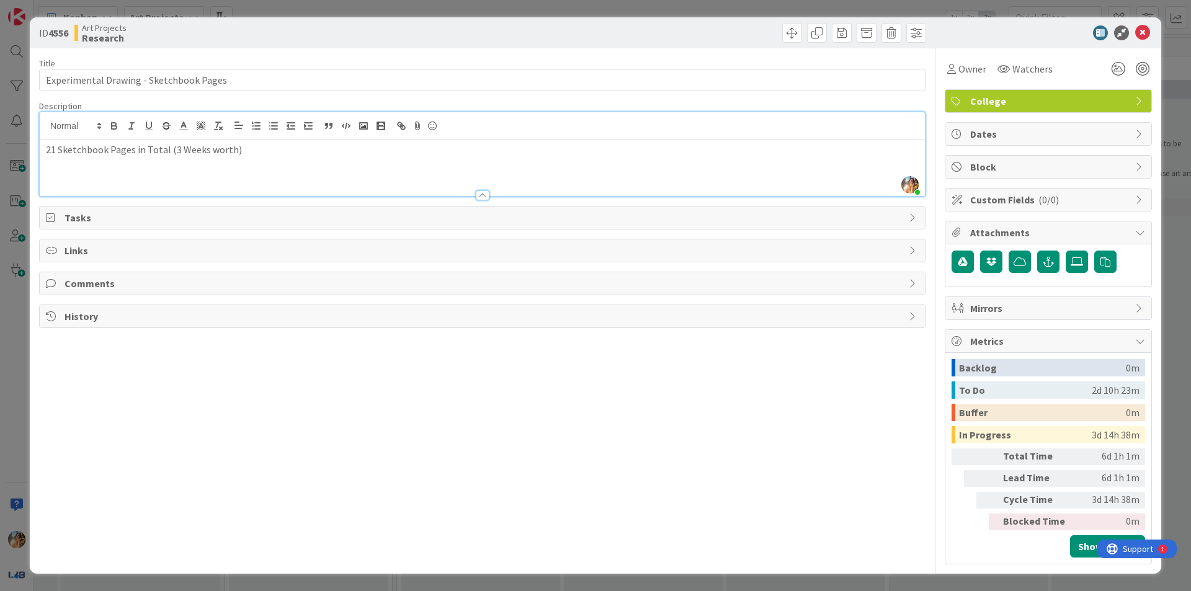
click at [250, 162] on div "21 Sketchbook Pages in Total (3 Weeks worth)" at bounding box center [482, 168] width 885 height 56
click at [0, 391] on div "ID 4556 Art Projects Research Title 39 / 128 Experimental Drawing - Sketchbook …" at bounding box center [595, 295] width 1191 height 591
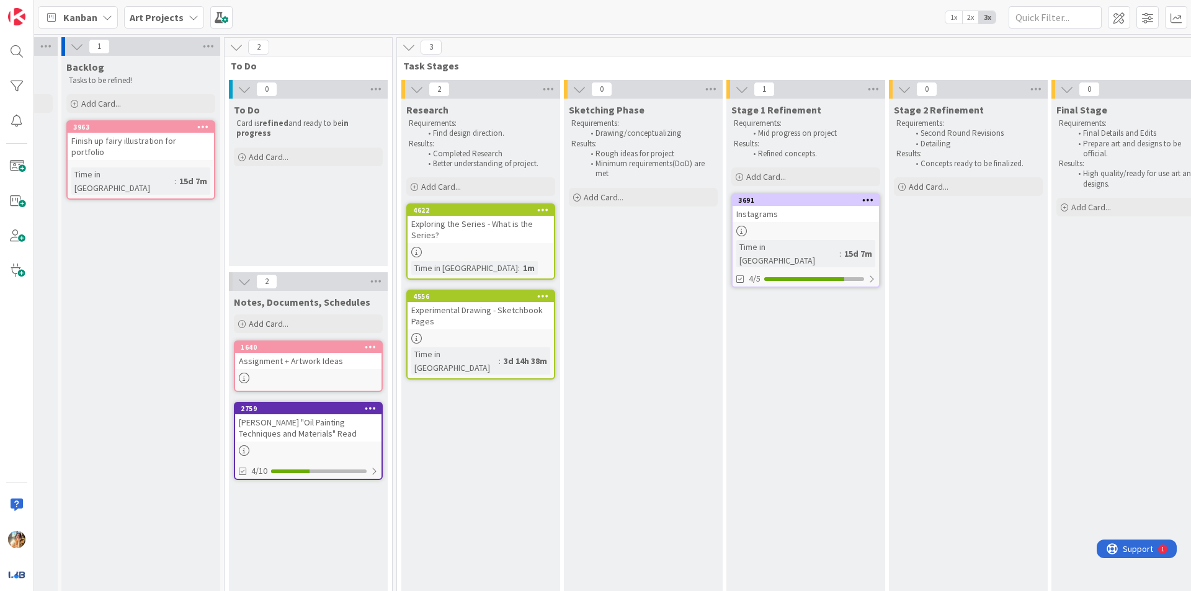
click at [481, 231] on div "Exploring the Series - What is the Series?" at bounding box center [480, 229] width 146 height 27
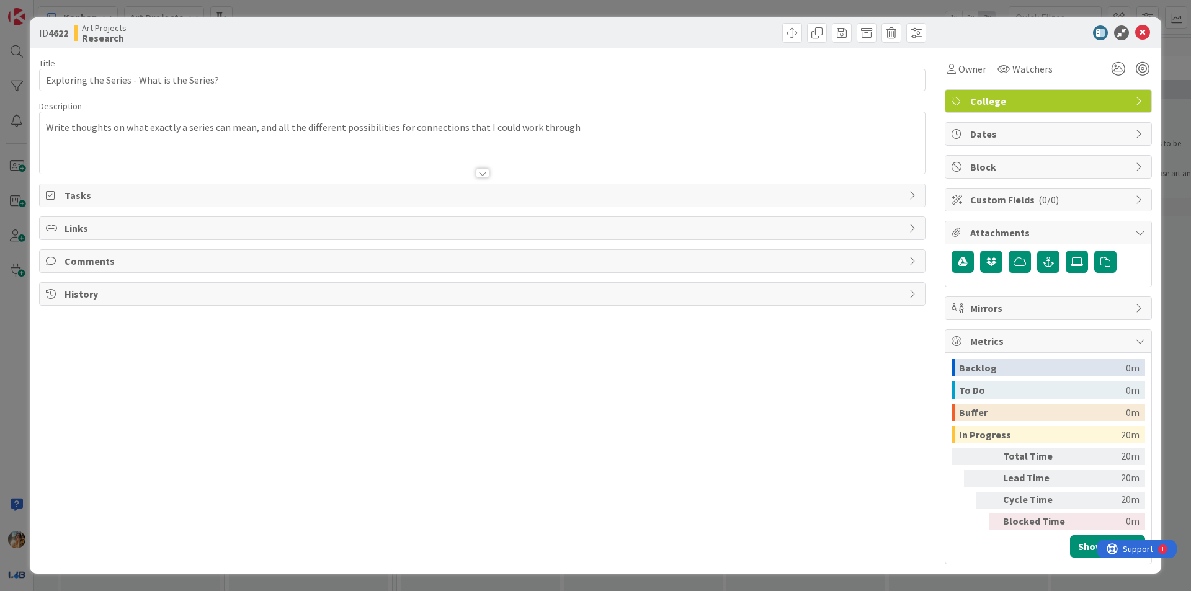
click at [285, 200] on span "Tasks" at bounding box center [483, 195] width 838 height 15
click at [107, 225] on button "Add Checklist" at bounding box center [89, 224] width 87 height 22
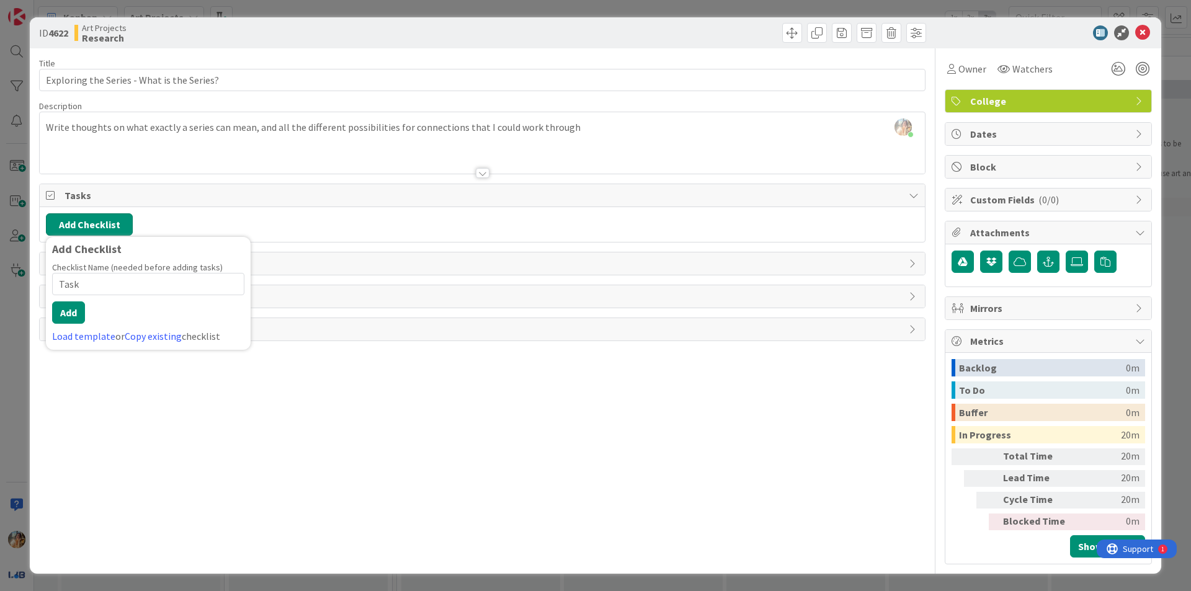
type input "Tasks"
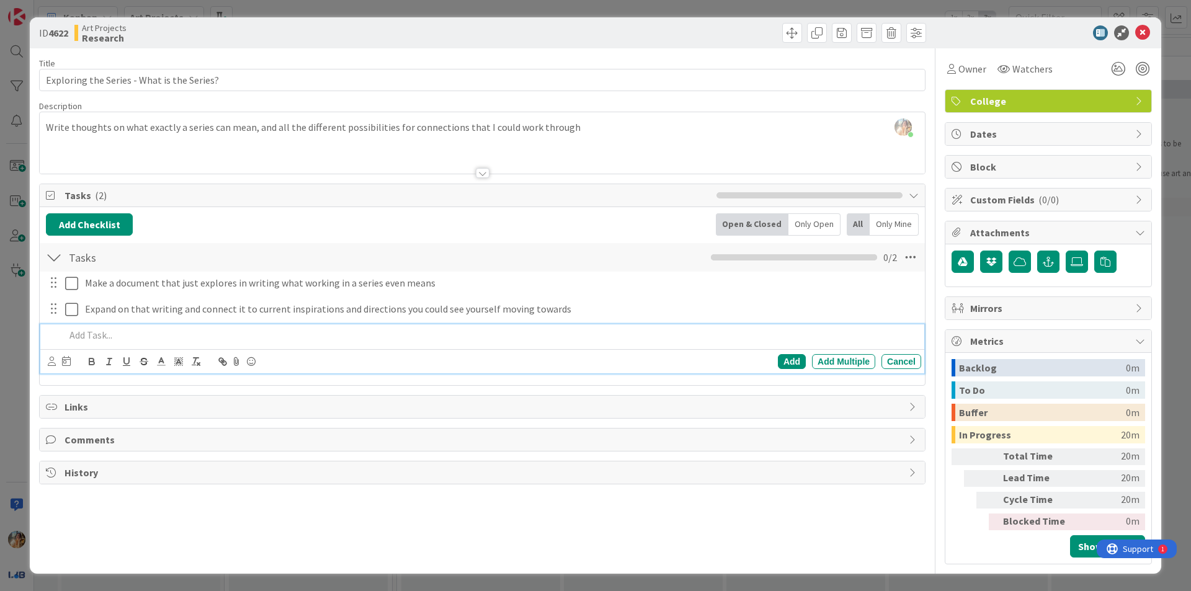
click at [0, 349] on div "ID 4622 Art Projects Research Title 42 / 128 Exploring the Series - What is the…" at bounding box center [595, 295] width 1191 height 591
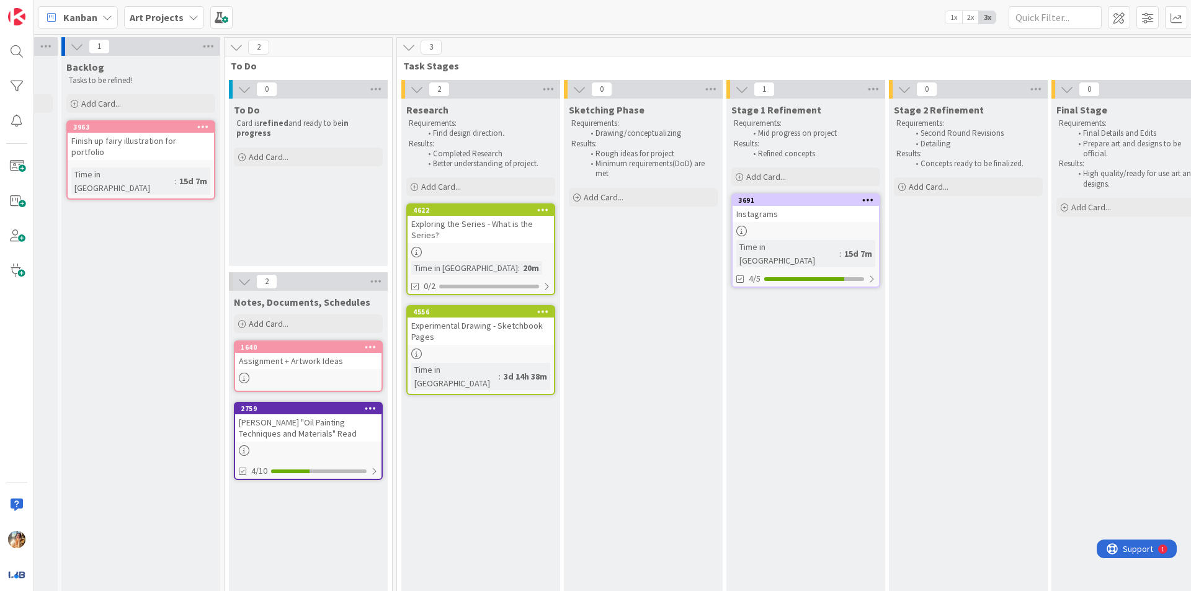
click at [497, 355] on div at bounding box center [480, 354] width 146 height 11
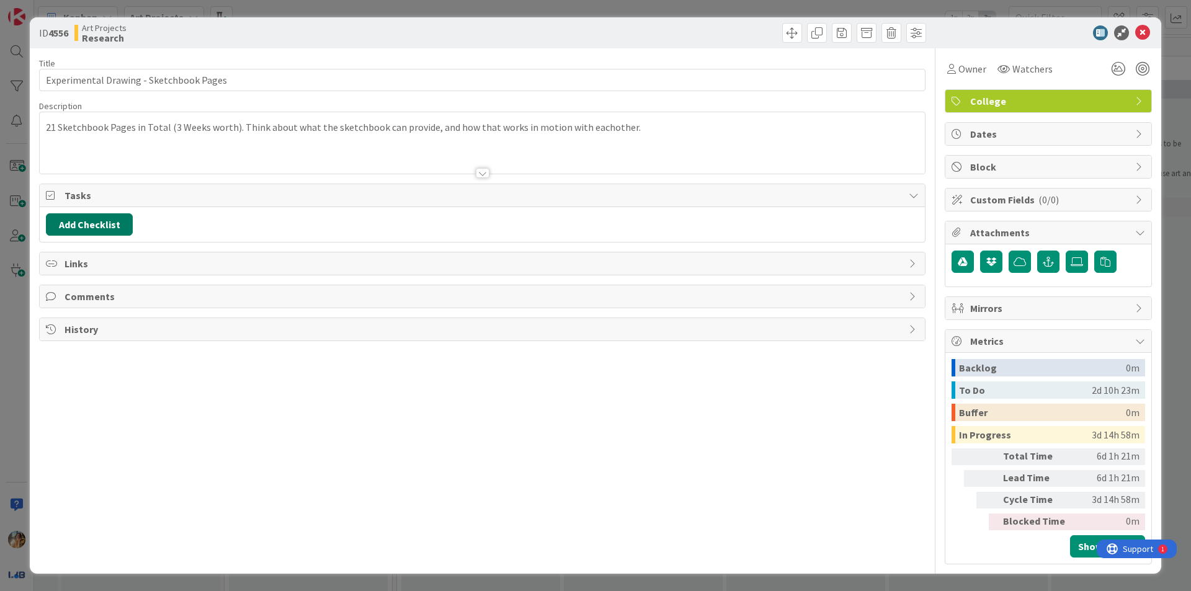
click at [111, 229] on button "Add Checklist" at bounding box center [89, 224] width 87 height 22
type input "Tasks"
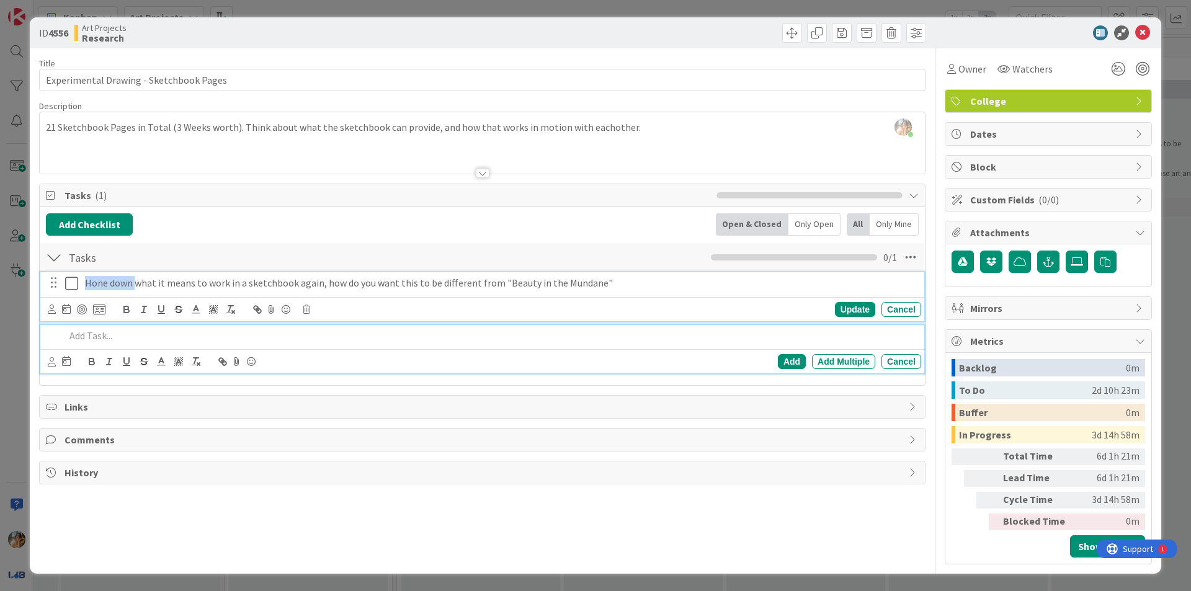
drag, startPoint x: 135, startPoint y: 282, endPoint x: 78, endPoint y: 281, distance: 56.4
click at [78, 281] on div "Hone down what it means to work in a sketchbook again, how do you want this to …" at bounding box center [483, 283] width 876 height 22
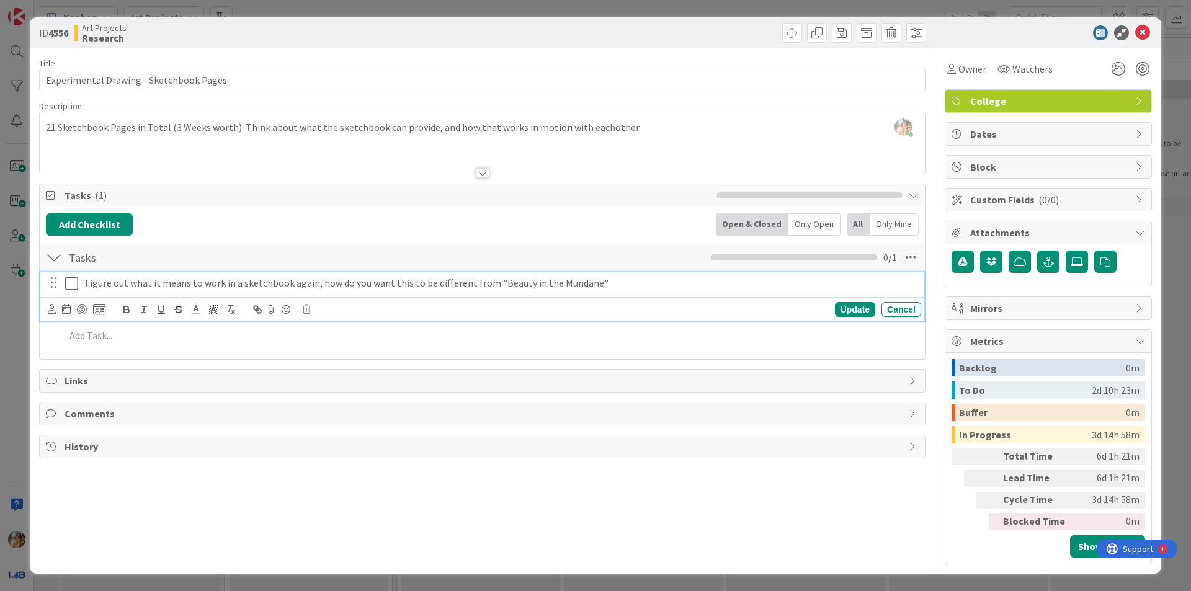
click at [636, 288] on p "Figure out what it means to work in a sketchbook again, how do you want this to…" at bounding box center [500, 283] width 831 height 14
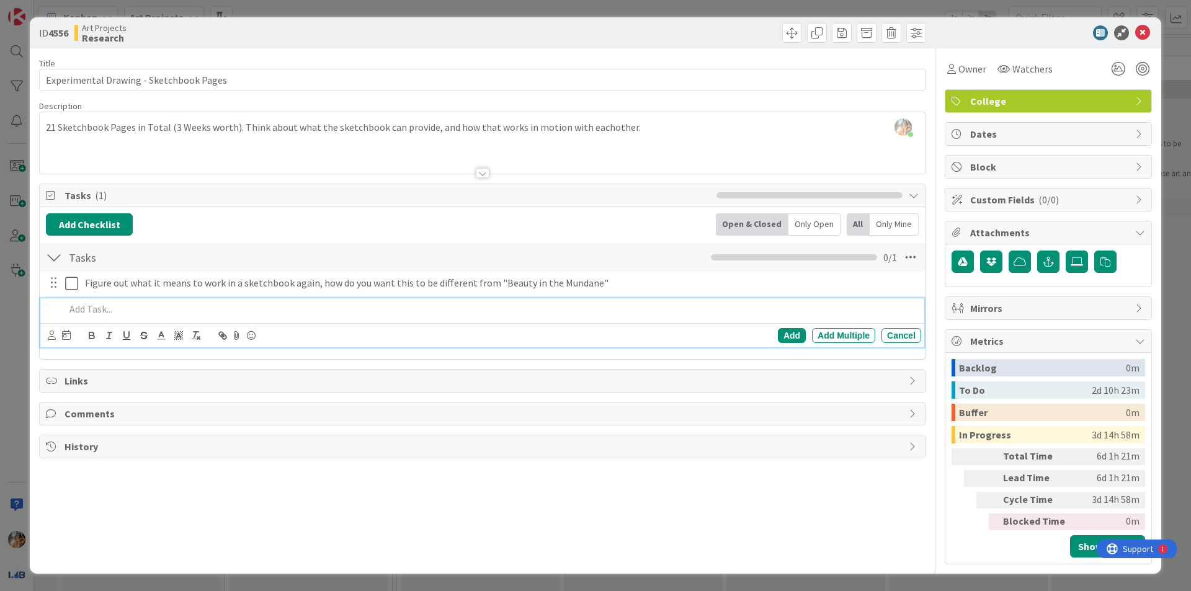
click at [420, 309] on p at bounding box center [490, 309] width 851 height 14
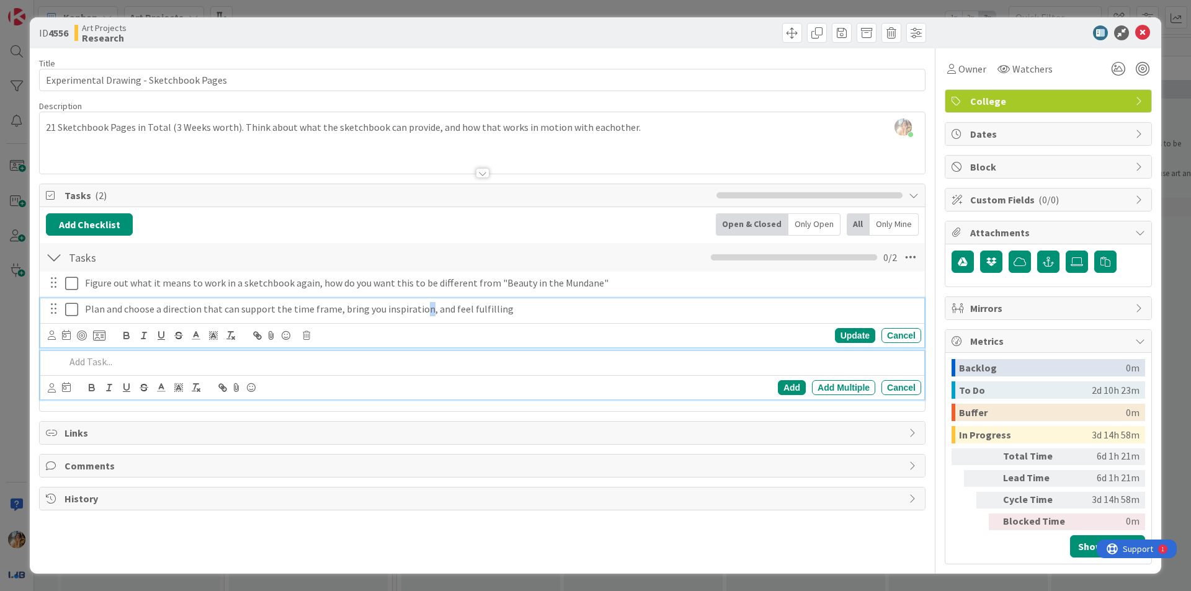
click at [420, 311] on p "Plan and choose a direction that can support the time frame, bring you inspirat…" at bounding box center [500, 309] width 831 height 14
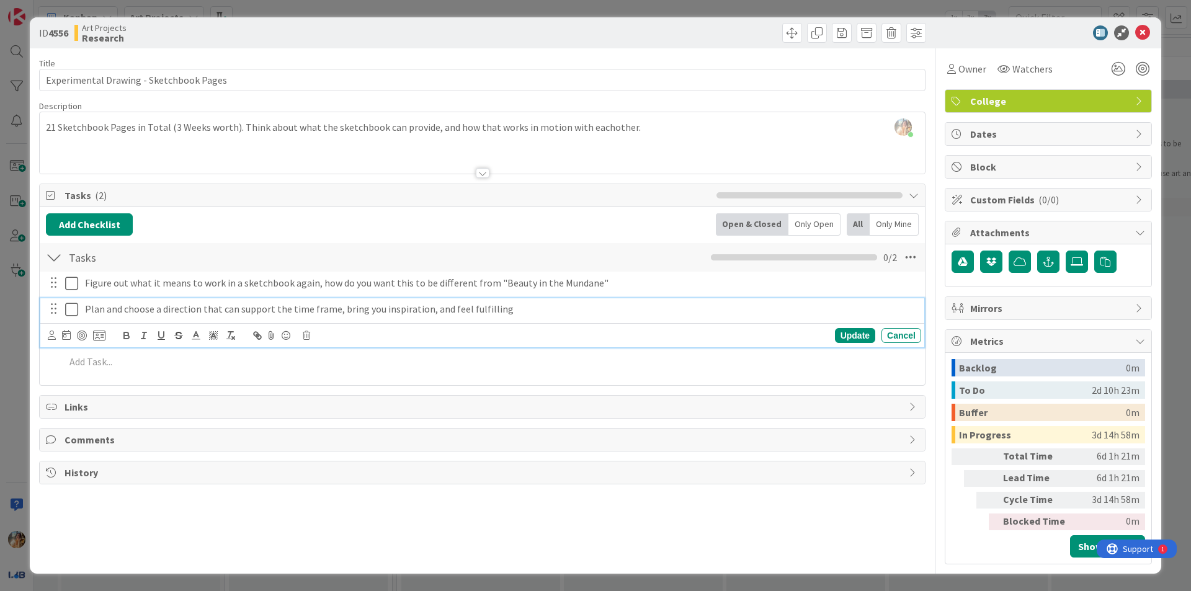
click at [466, 311] on p "Plan and choose a direction that can support the time frame, bring you inspirat…" at bounding box center [500, 309] width 831 height 14
drag, startPoint x: 467, startPoint y: 311, endPoint x: 486, endPoint y: 333, distance: 29.0
click at [486, 333] on div "Update Cancel" at bounding box center [484, 335] width 873 height 17
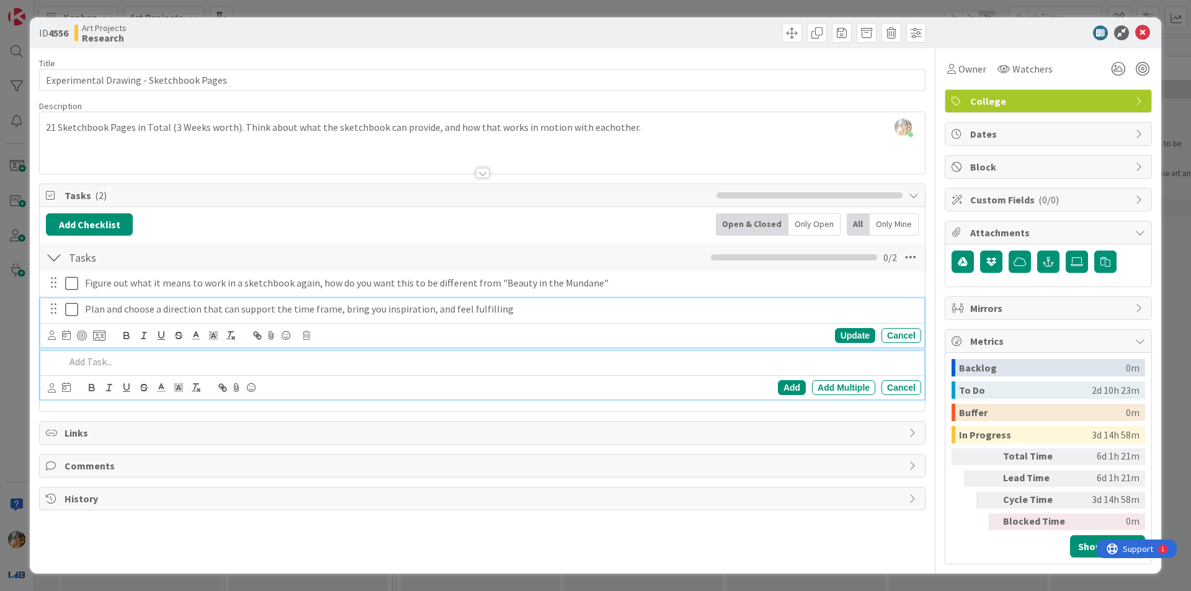
click at [457, 360] on p at bounding box center [490, 362] width 851 height 14
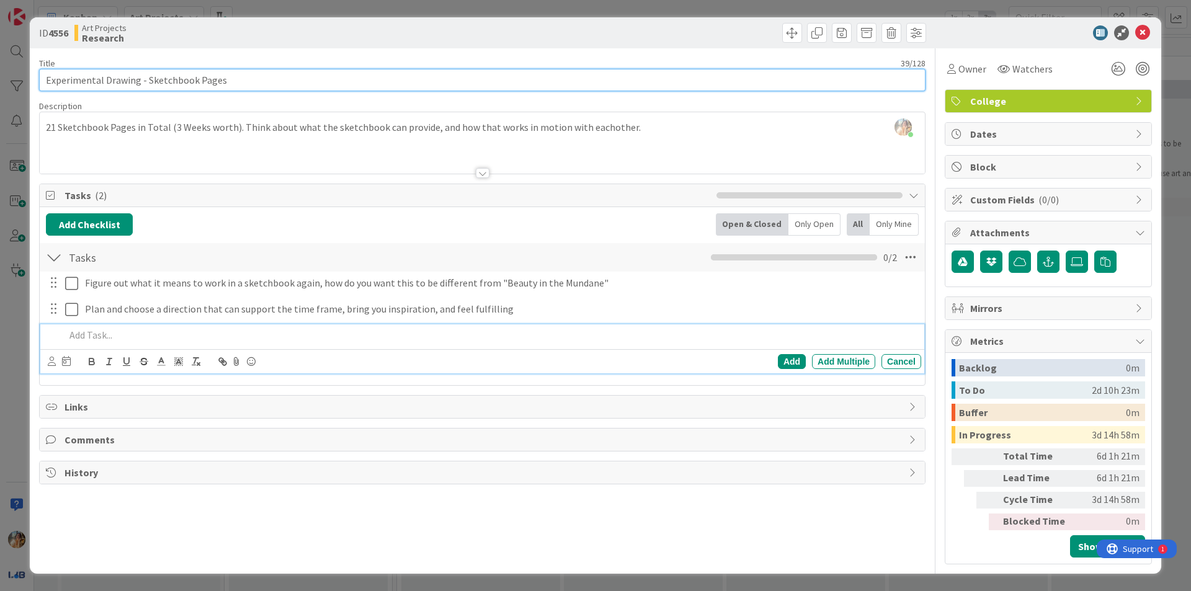
click at [247, 80] on input "Experimental Drawing - Sketchbook Pages" at bounding box center [482, 80] width 886 height 22
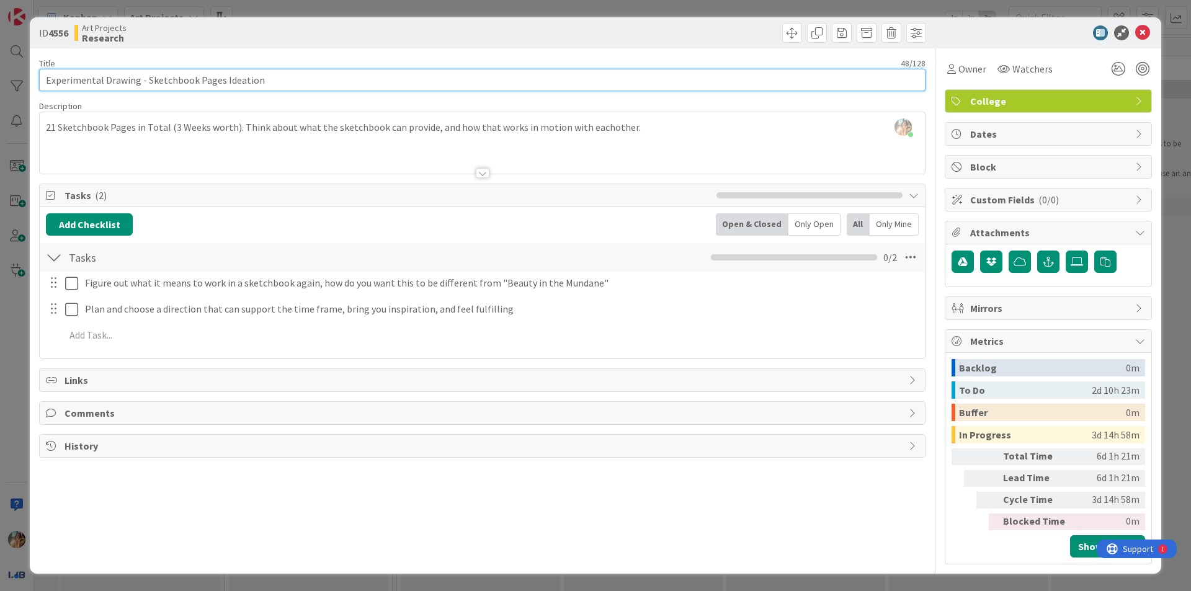
type input "Experimental Drawing - Sketchbook Pages Ideation"
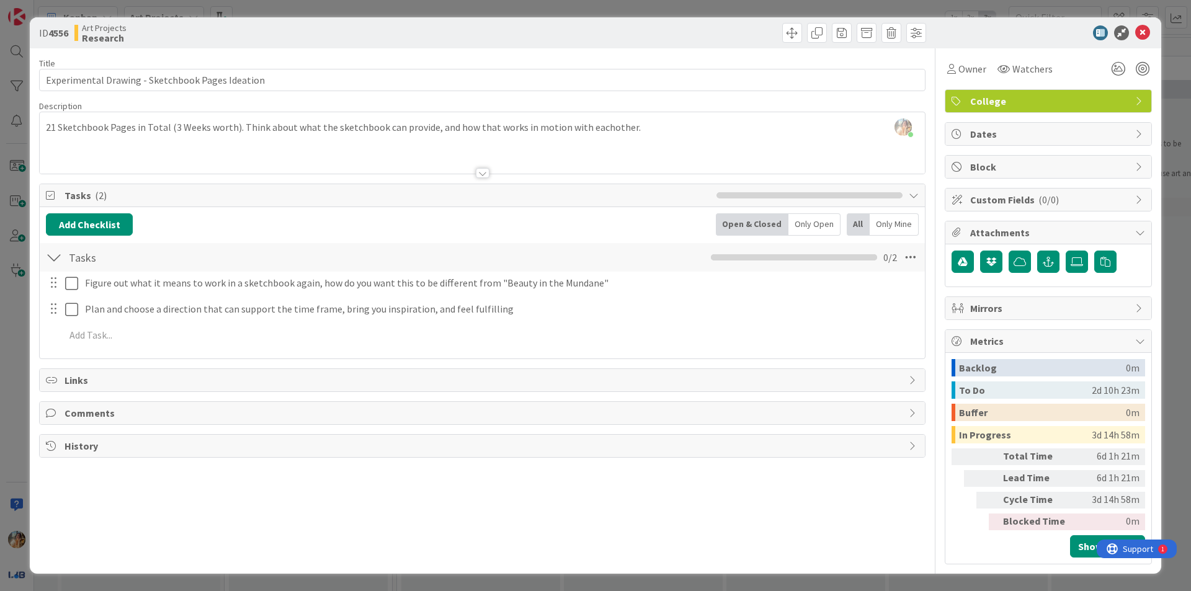
click at [280, 145] on div at bounding box center [482, 158] width 885 height 32
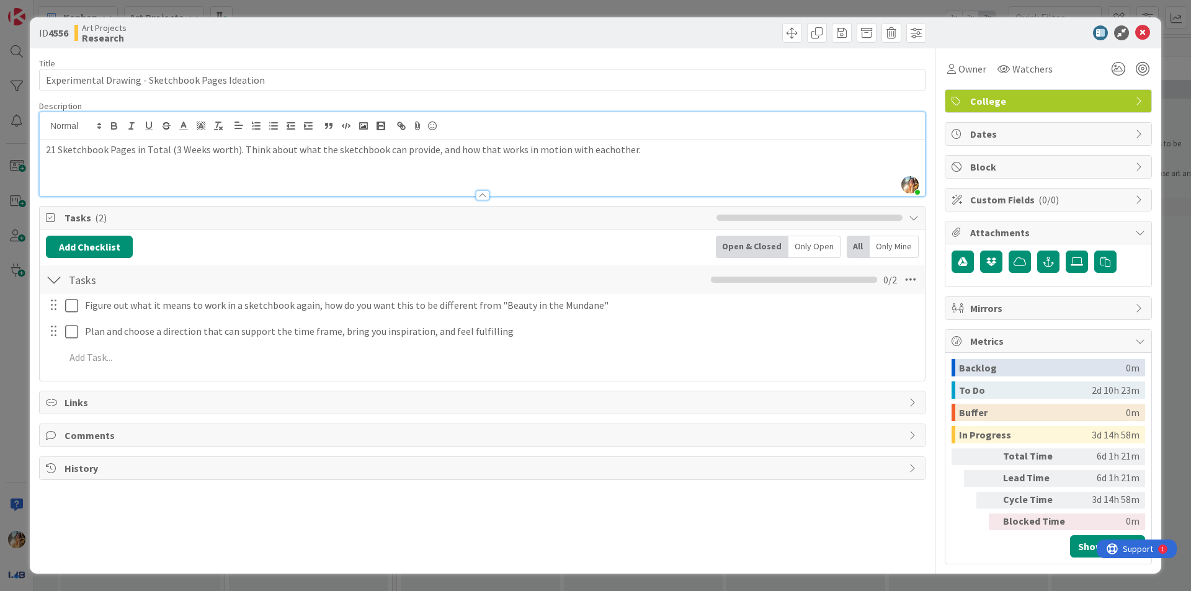
click at [489, 196] on div at bounding box center [483, 195] width 14 height 10
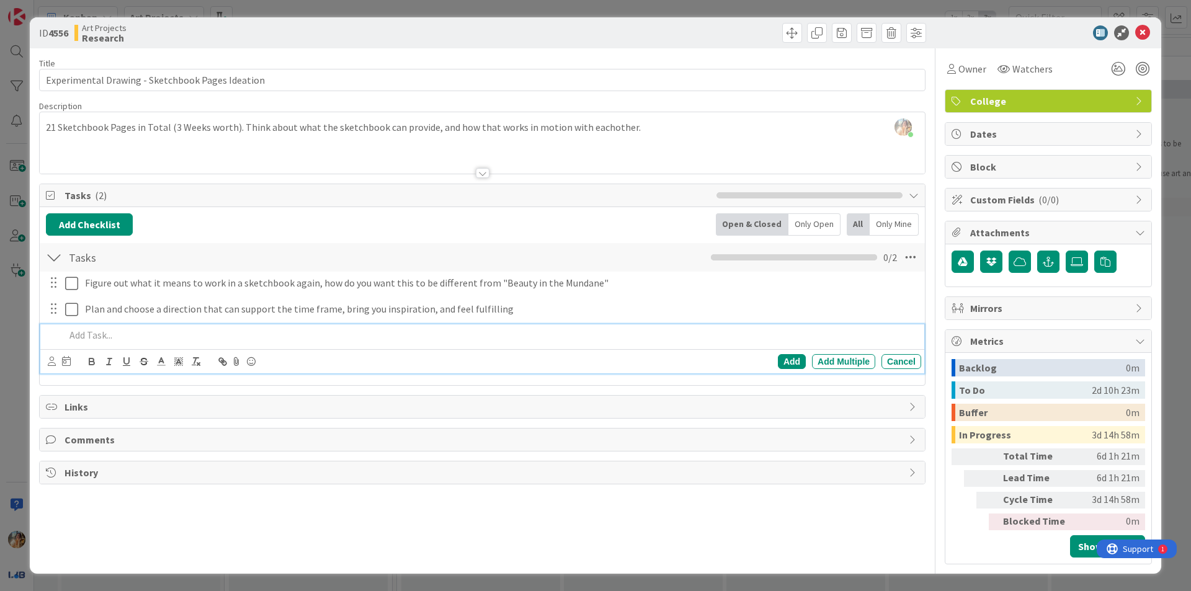
click at [238, 336] on p at bounding box center [490, 335] width 851 height 14
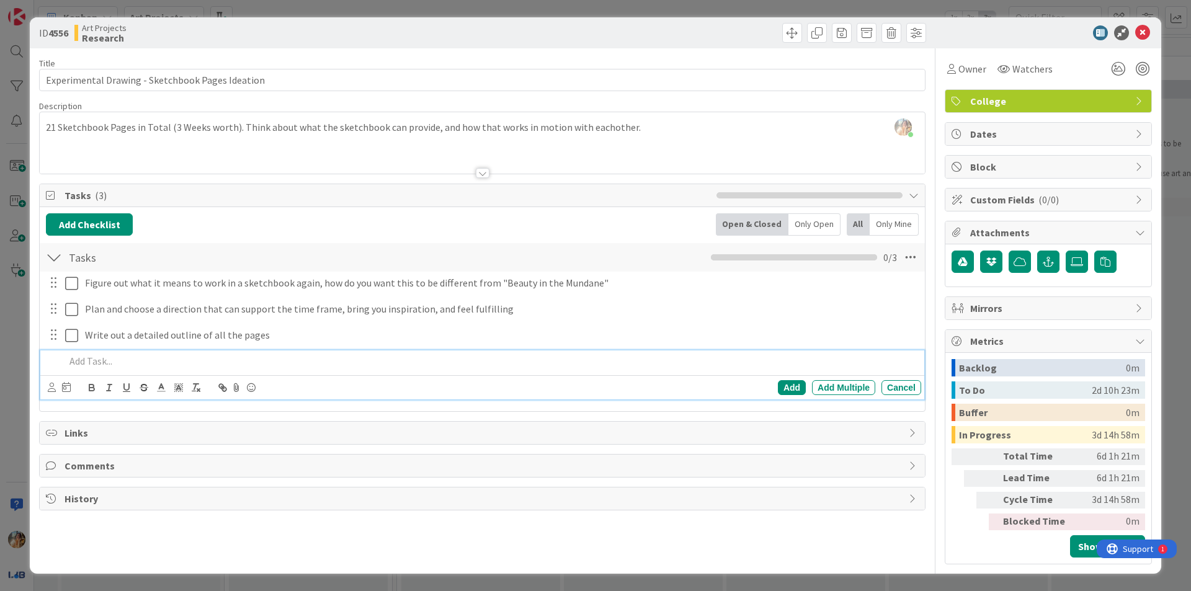
click at [0, 371] on div "ID 4556 Art Projects Research Title 48 / 128 Experimental Drawing - Sketchbook …" at bounding box center [595, 295] width 1191 height 591
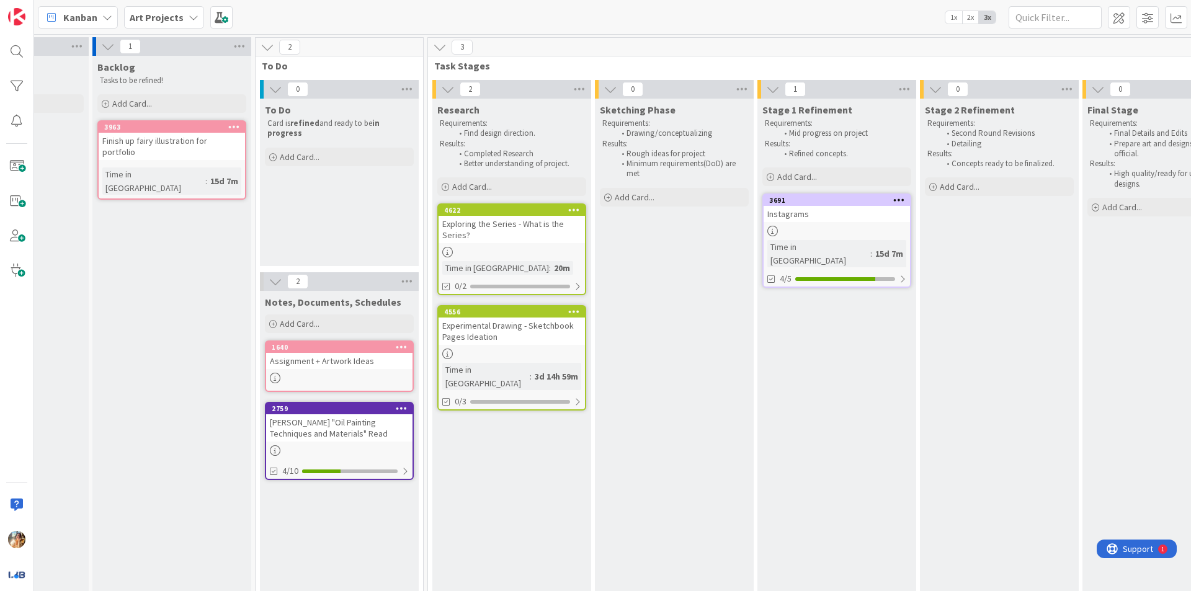
scroll to position [0, 101]
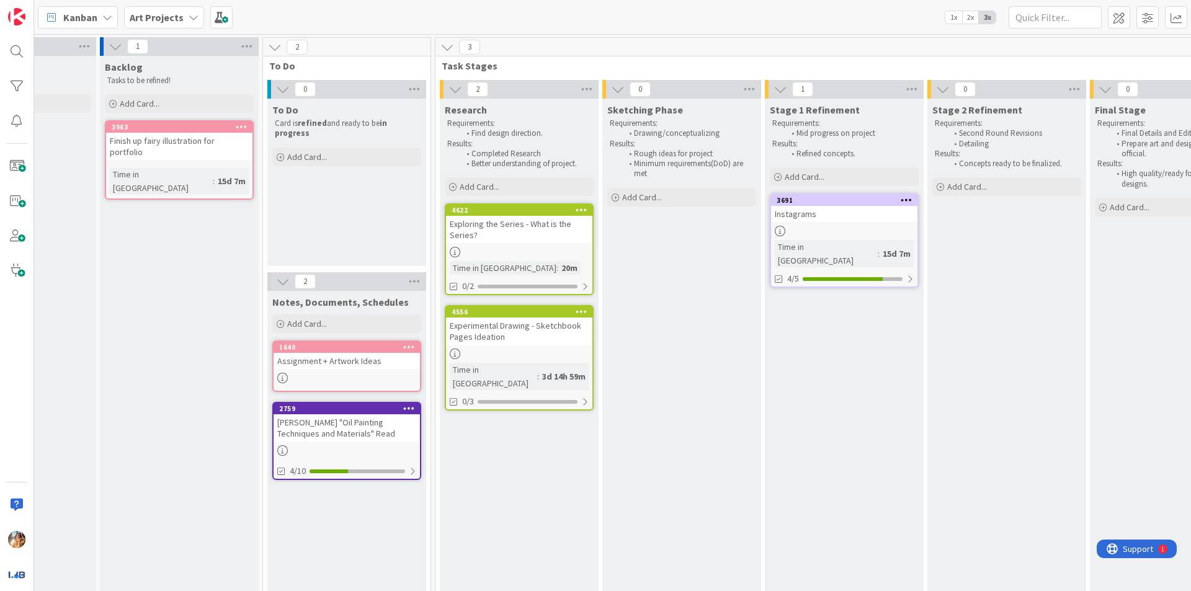
click at [855, 202] on div "3691" at bounding box center [846, 200] width 141 height 9
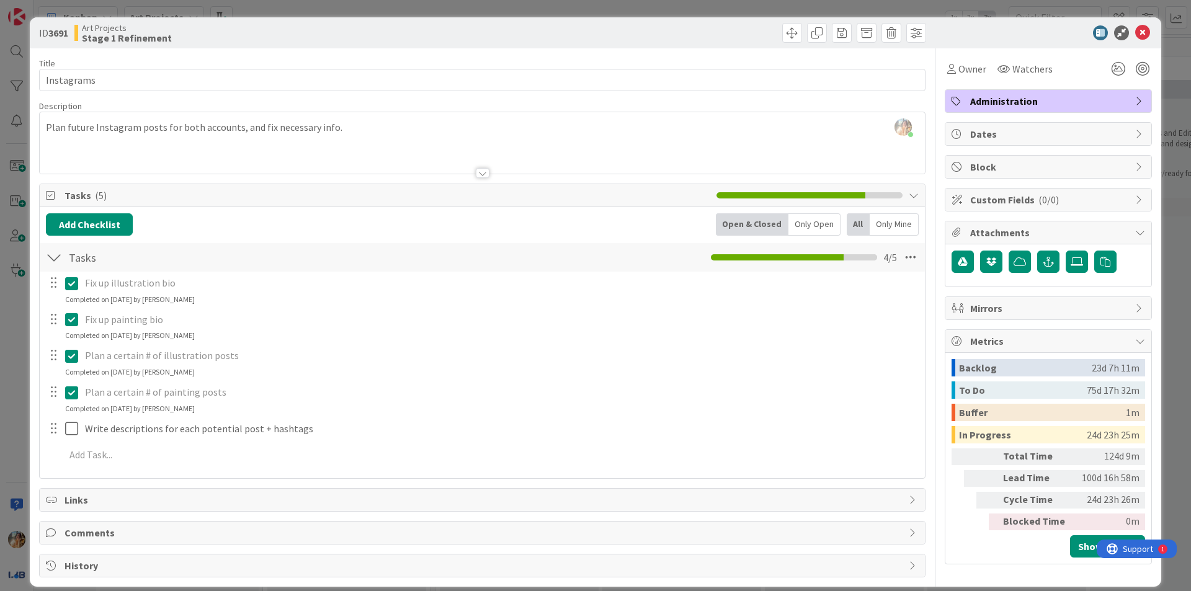
click at [0, 409] on div "ID 3691 Art Projects Stage 1 Refinement Title 10 / 128 Instagrams Description […" at bounding box center [595, 295] width 1191 height 591
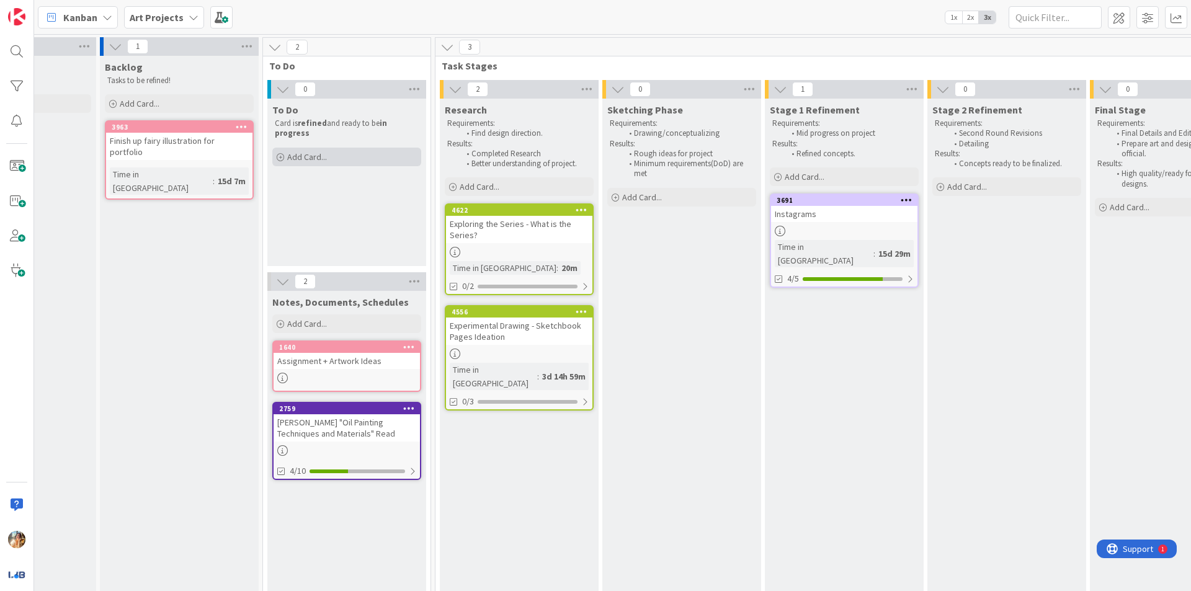
click at [332, 157] on div "Add Card..." at bounding box center [346, 157] width 149 height 19
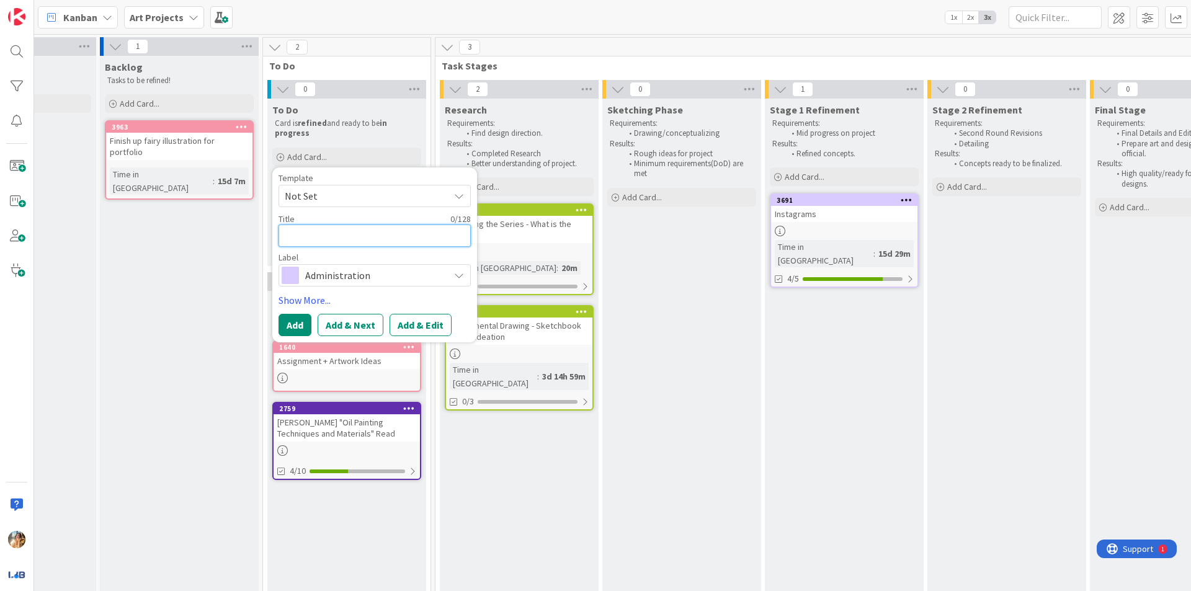
click at [409, 238] on textarea at bounding box center [374, 236] width 192 height 22
click at [366, 280] on span "Administration" at bounding box center [374, 275] width 138 height 17
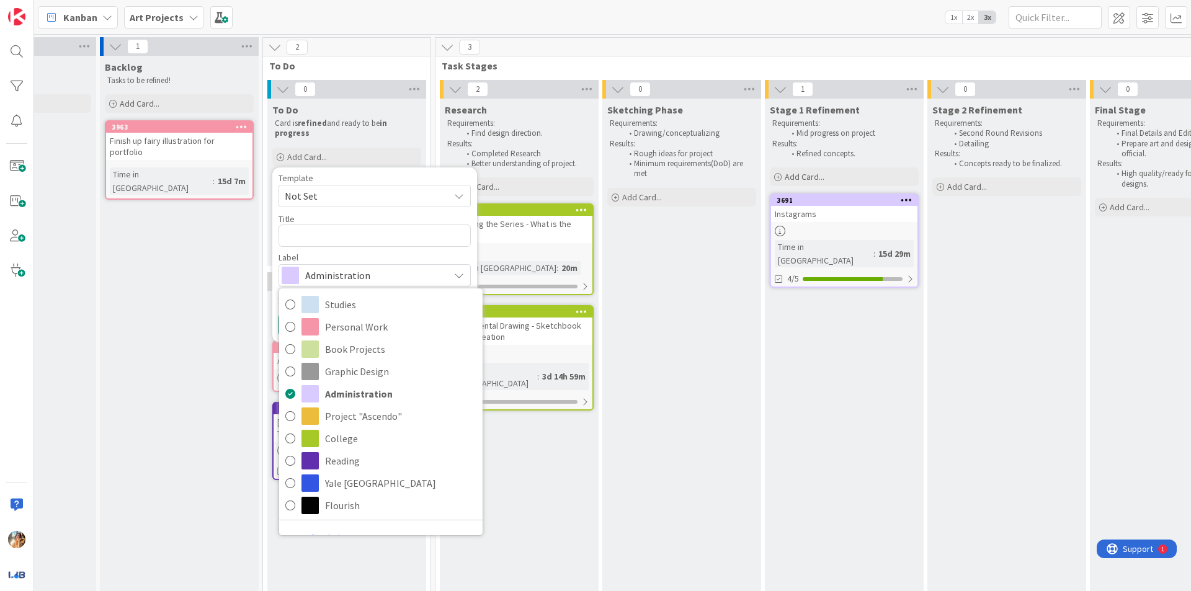
click at [366, 280] on span "Administration" at bounding box center [374, 275] width 138 height 17
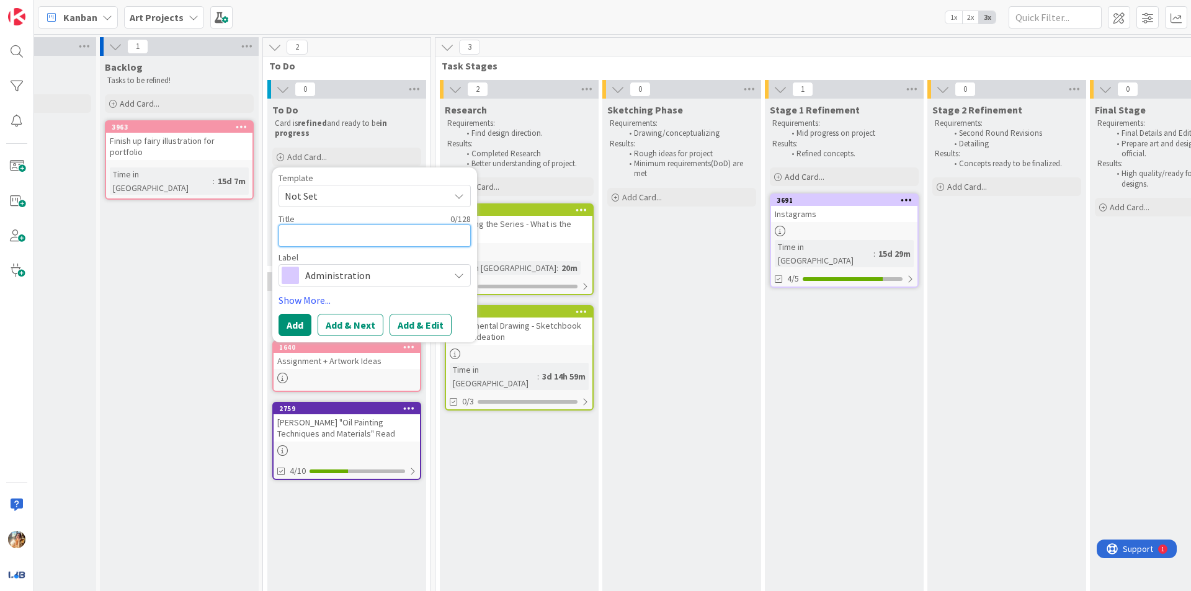
click at [402, 234] on textarea at bounding box center [374, 236] width 192 height 22
type textarea "x"
type textarea "P"
type textarea "x"
type textarea "Po"
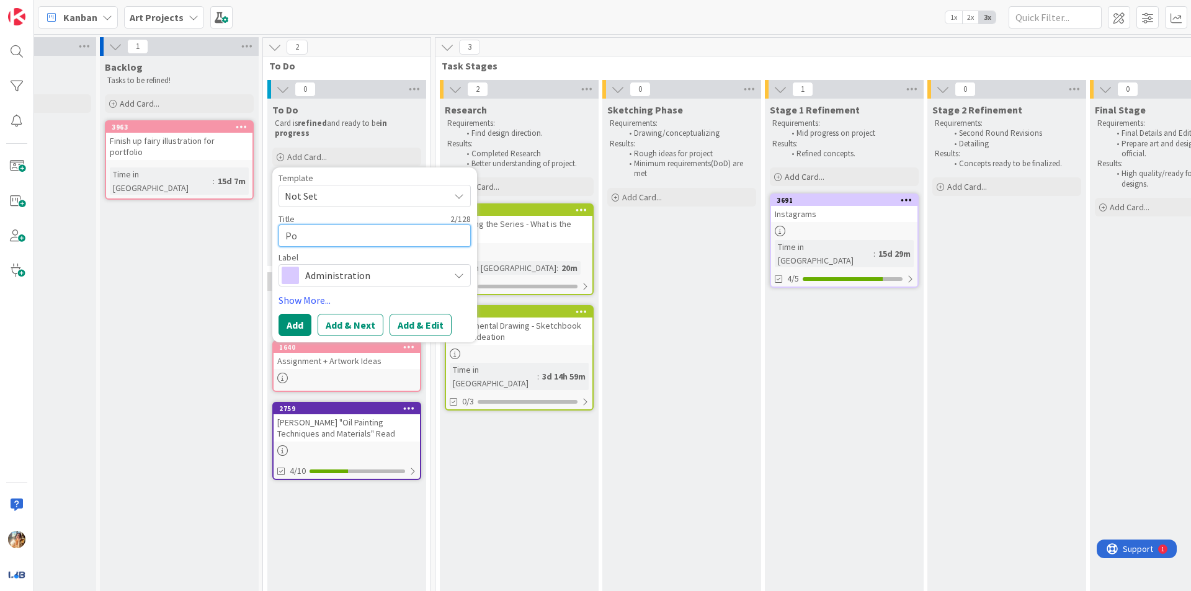
type textarea "x"
type textarea "Pos"
type textarea "x"
type textarea "Post"
type textarea "x"
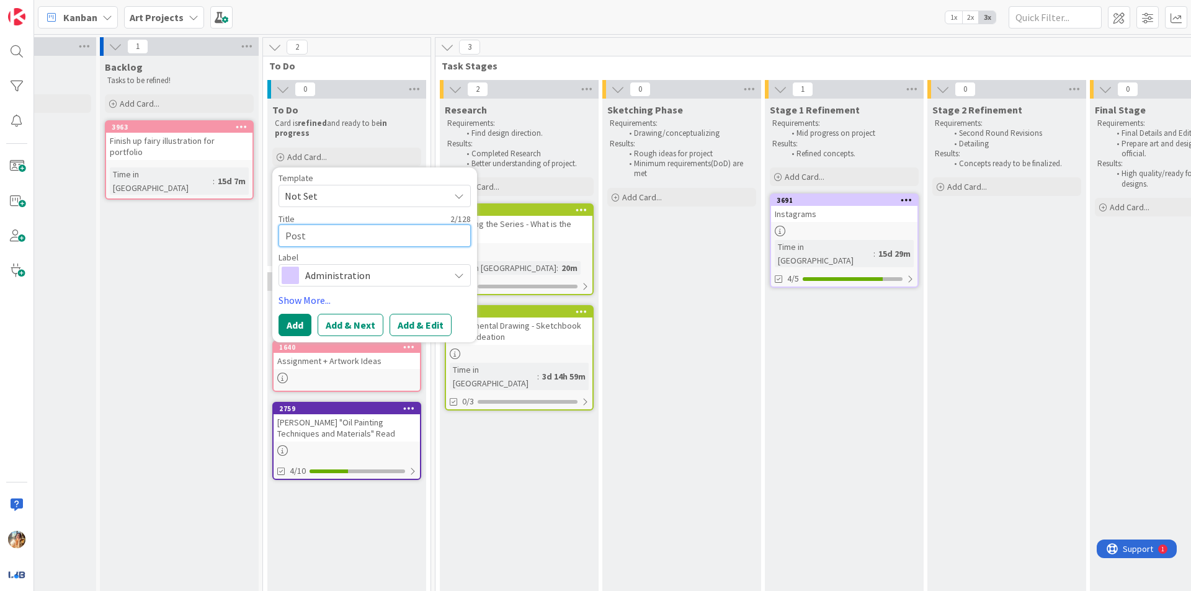
type textarea "Post"
type textarea "x"
type textarea "Post a"
type textarea "x"
type textarea "Post"
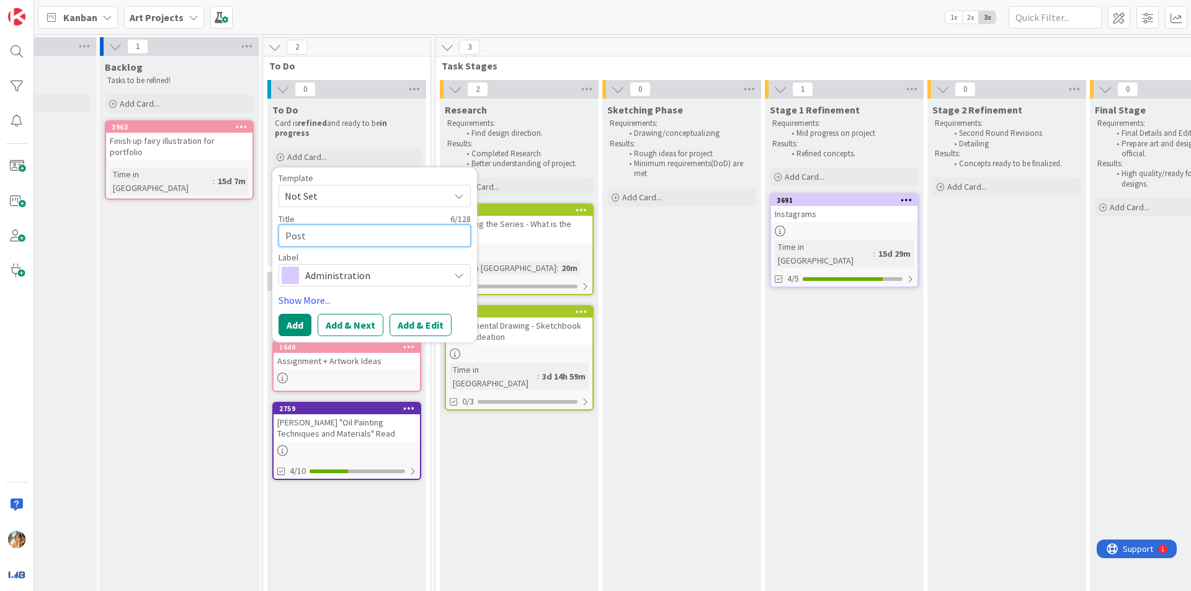
type textarea "x"
type textarea "Post A"
type textarea "x"
type textarea "Post Ab"
type textarea "x"
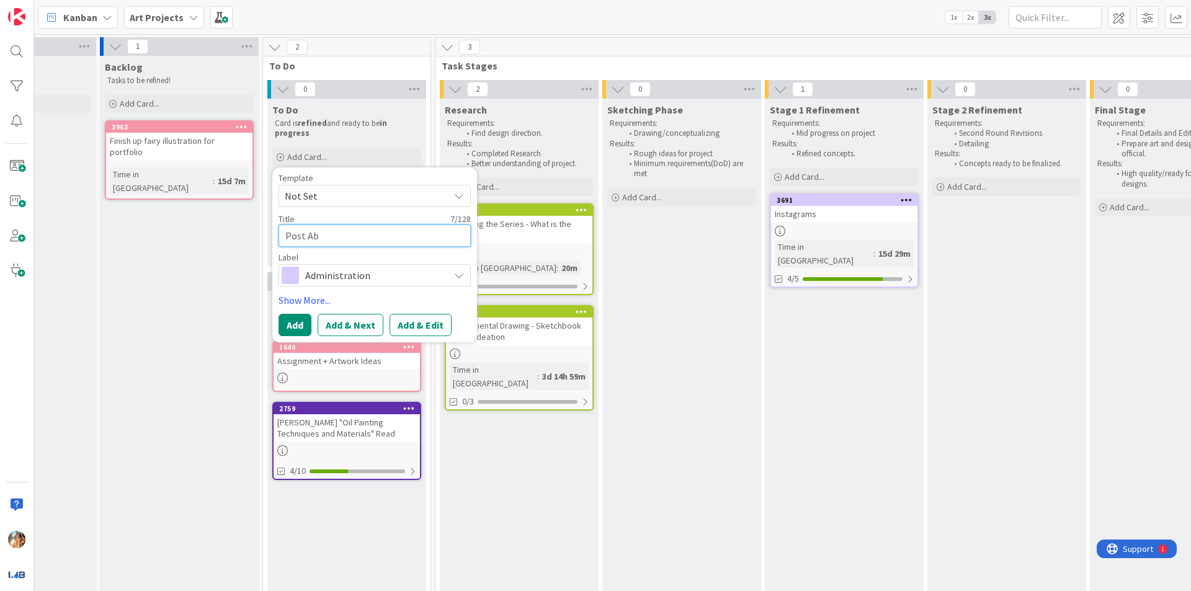
type textarea "Post Abo"
type textarea "x"
type textarea "Post About"
type textarea "x"
type textarea "Post About"
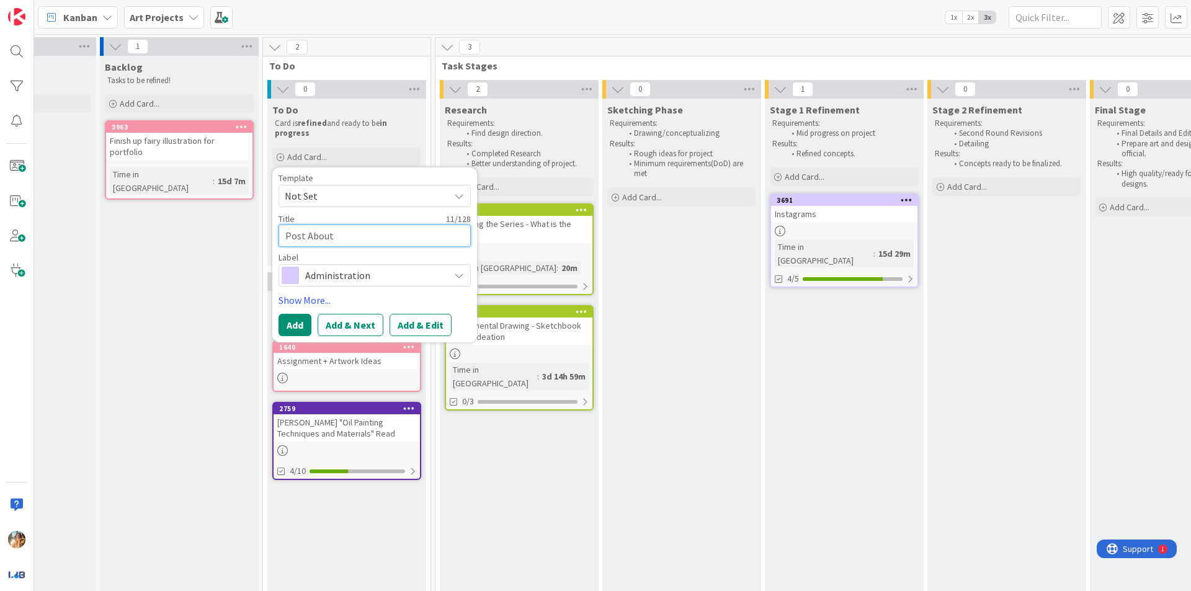
type textarea "x"
type textarea "Post About e"
type textarea "x"
type textarea "Post About"
type textarea "x"
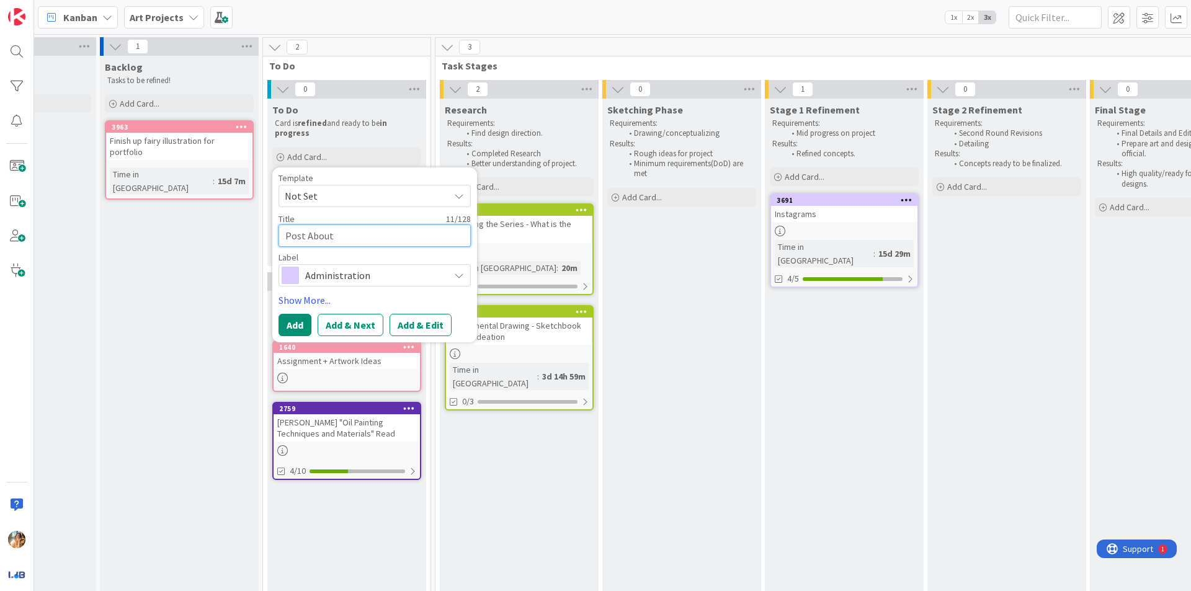
type textarea "Post About E"
type textarea "x"
type textarea "Post About Ex"
type textarea "x"
type textarea "Post About Exg"
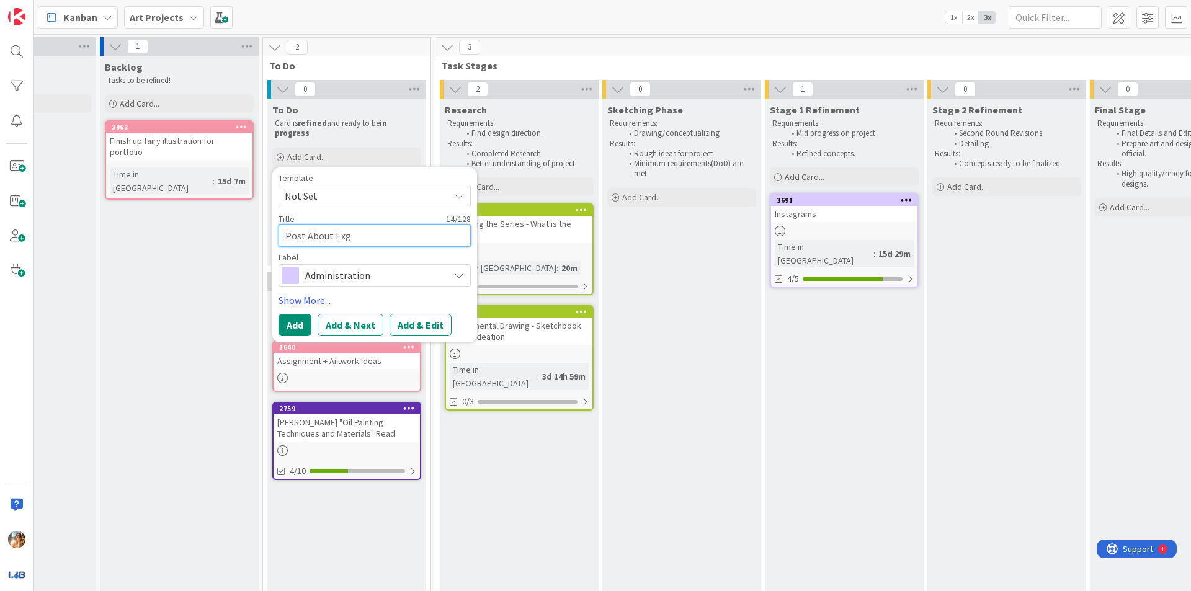
type textarea "x"
type textarea "Post About Exgi"
type textarea "x"
type textarea "Post About Exg"
type textarea "x"
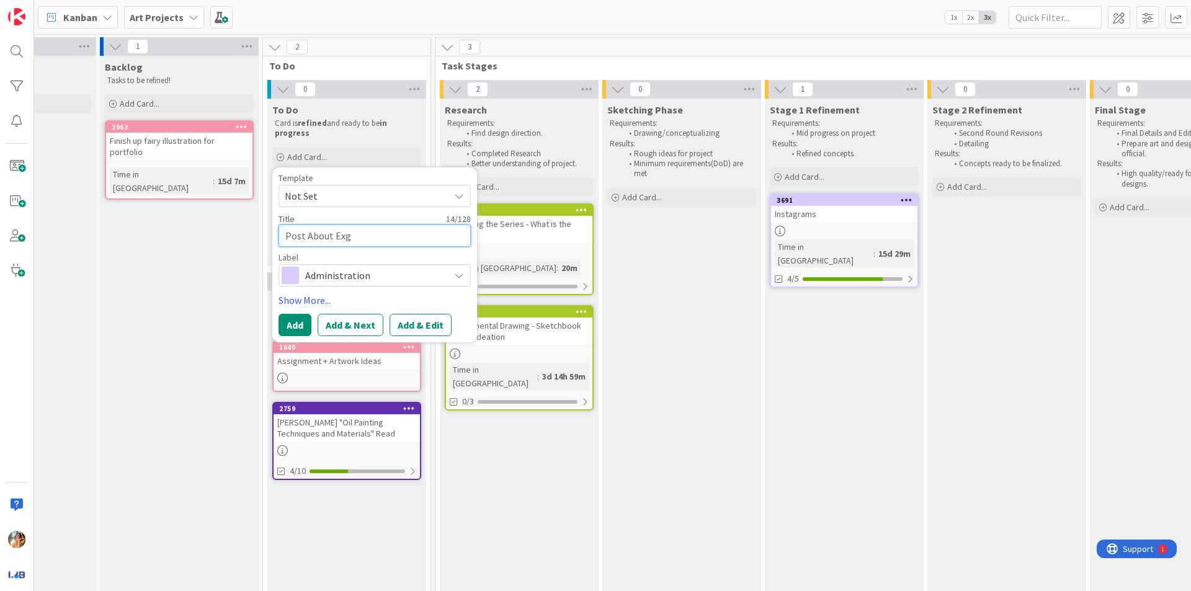
type textarea "Post About Ex"
type textarea "x"
type textarea "Post About Exh"
type textarea "x"
type textarea "Post About Exhi"
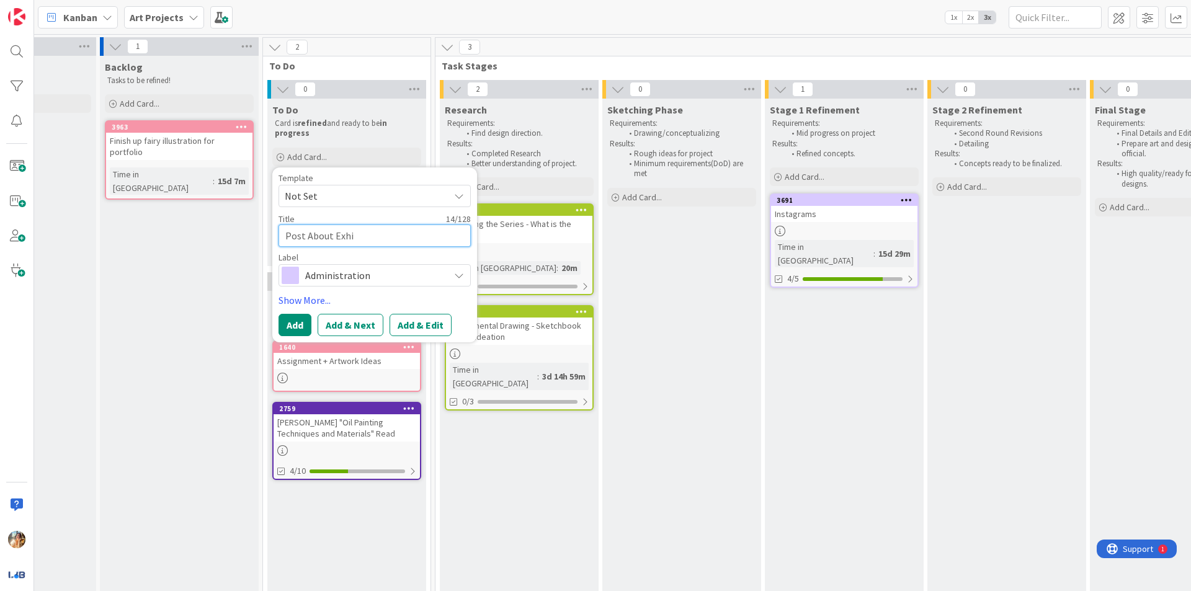
type textarea "x"
type textarea "Post About Exhib"
type textarea "x"
type textarea "Post About Exhibi"
type textarea "x"
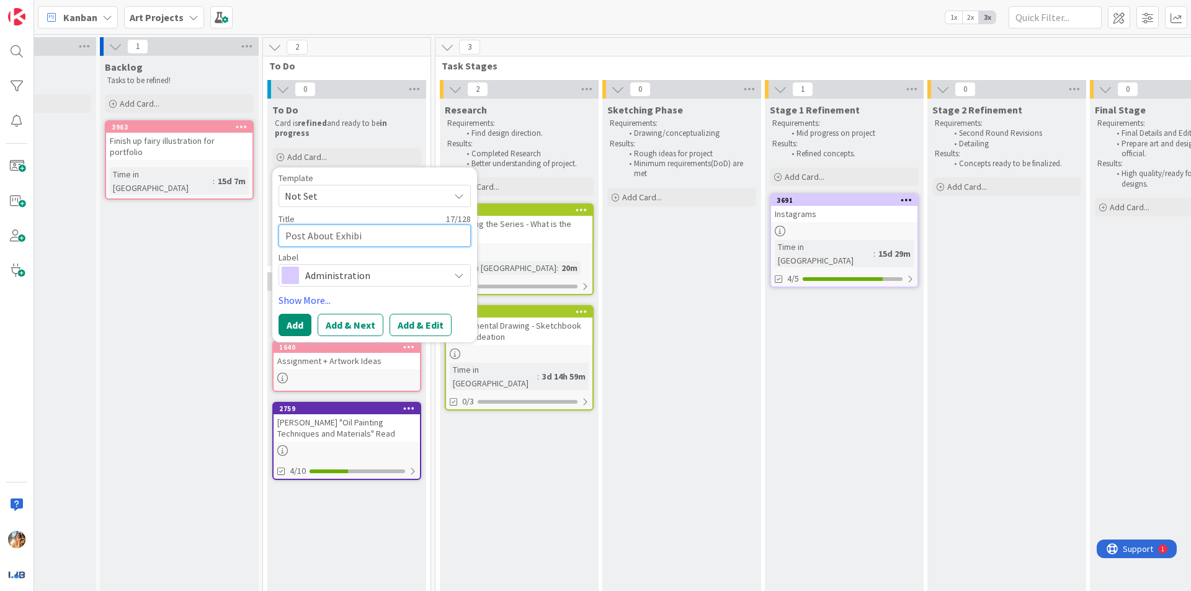
type textarea "Post About Exhibit"
type textarea "x"
type textarea "Post About Exhibiti"
type textarea "x"
type textarea "Post About Exhibitio"
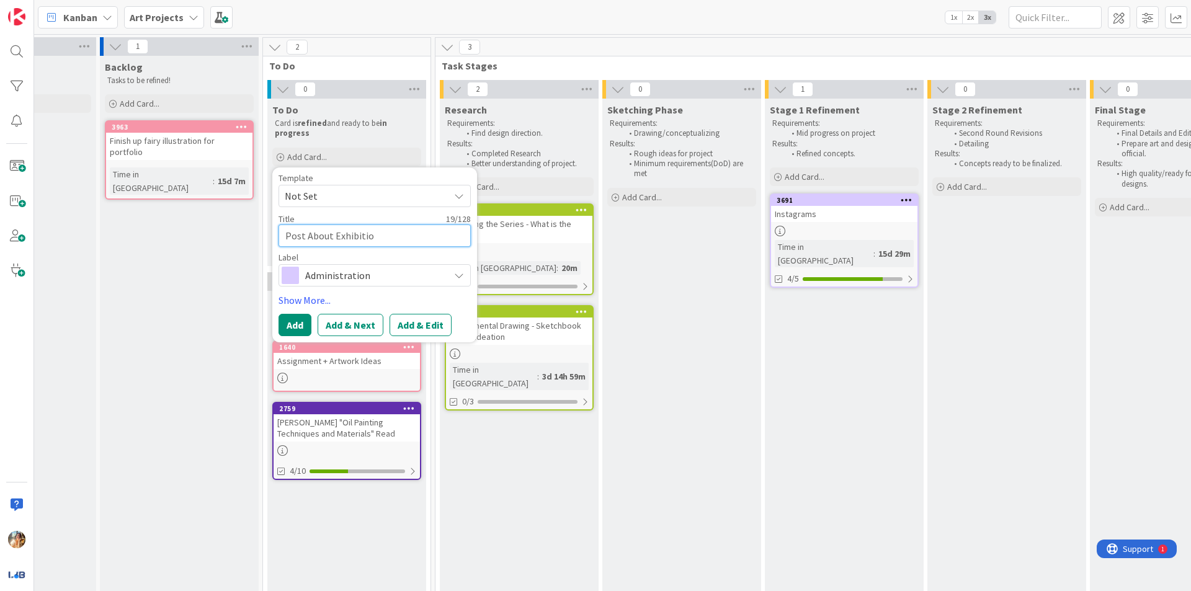
type textarea "x"
type textarea "Post About Exhibition"
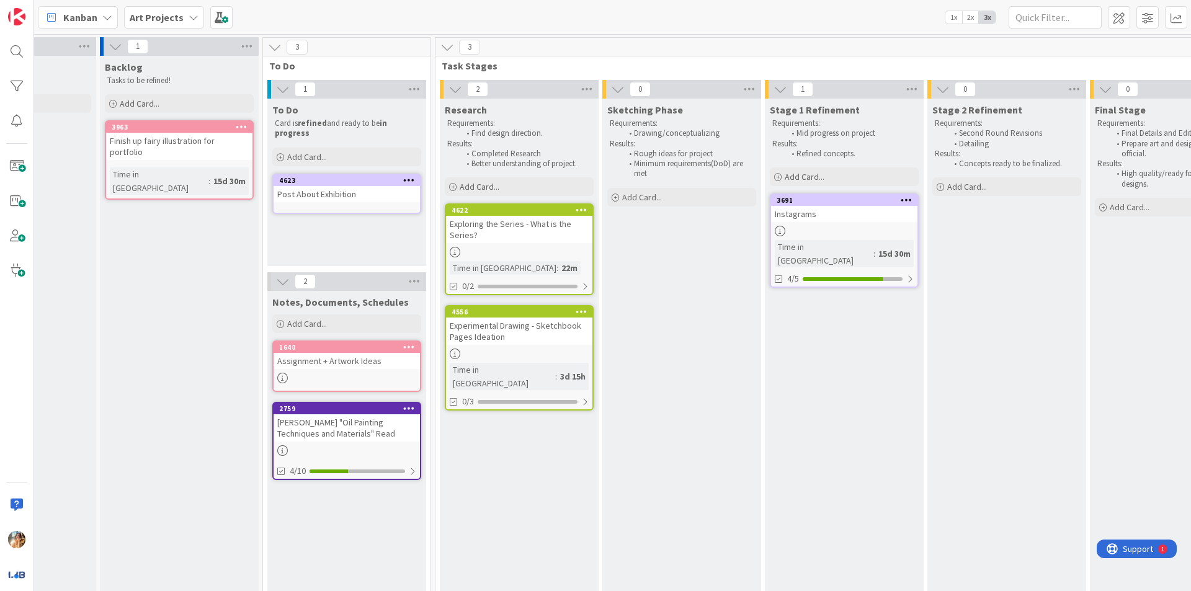
click at [362, 204] on link "4623 Post About Exhibition" at bounding box center [346, 194] width 149 height 40
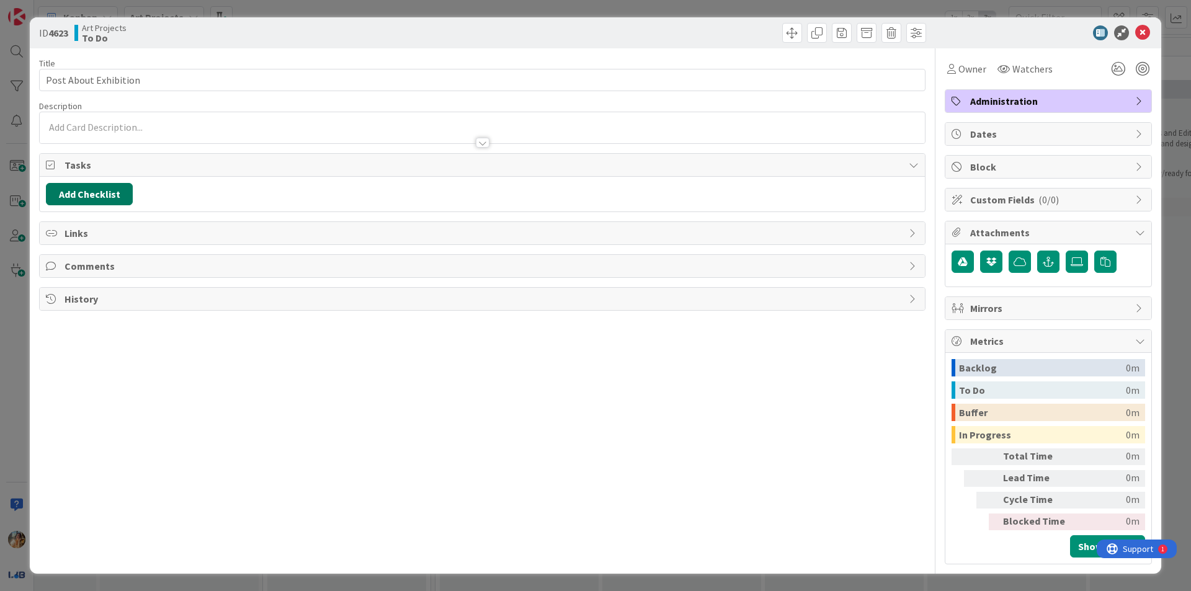
click at [114, 202] on button "Add Checklist" at bounding box center [89, 194] width 87 height 22
type input "Tasks"
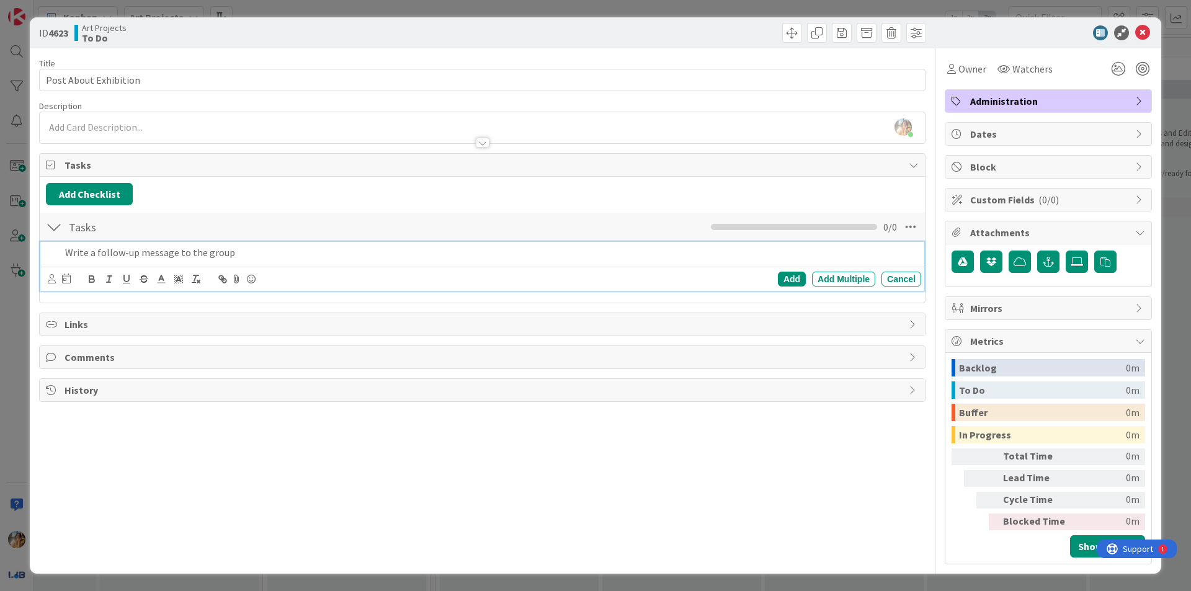
click at [262, 253] on p "Write a follow-up message to the group" at bounding box center [490, 253] width 851 height 14
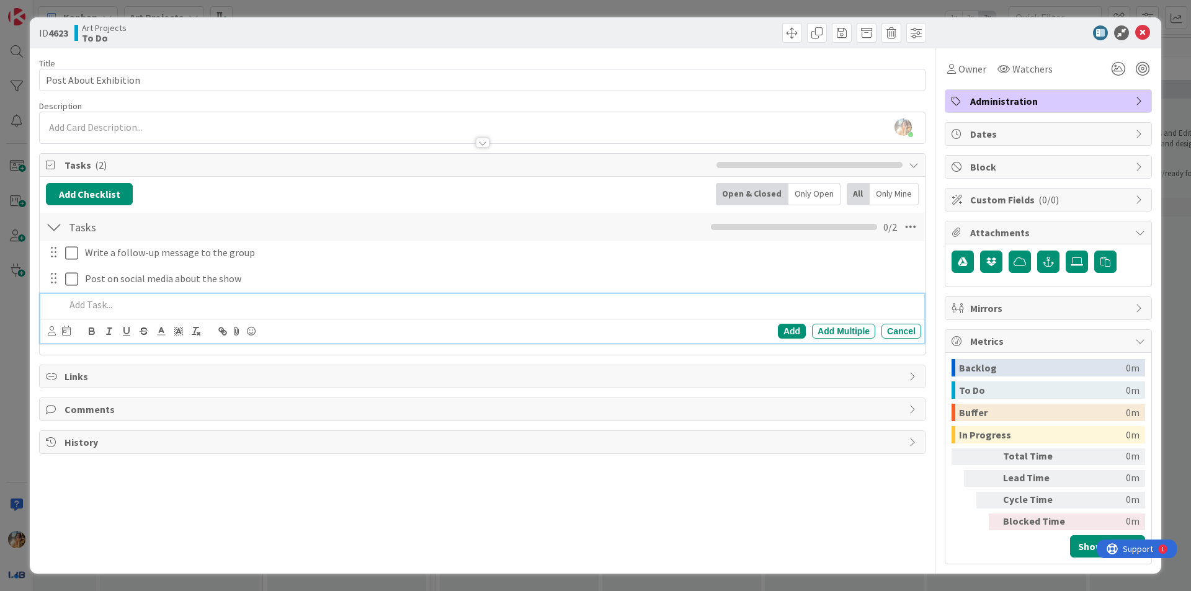
click at [0, 333] on div "ID 4623 Art Projects To Do Title 21 / 128 Post About Exhibition Description [PE…" at bounding box center [595, 295] width 1191 height 591
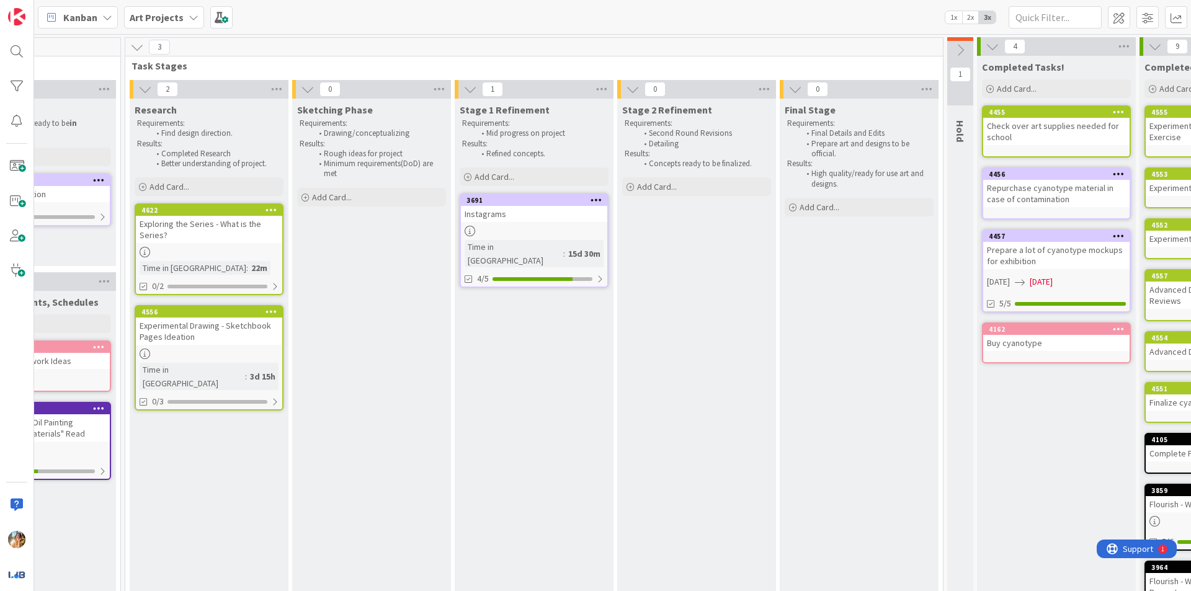
scroll to position [0, 412]
click at [969, 49] on button at bounding box center [959, 50] width 26 height 19
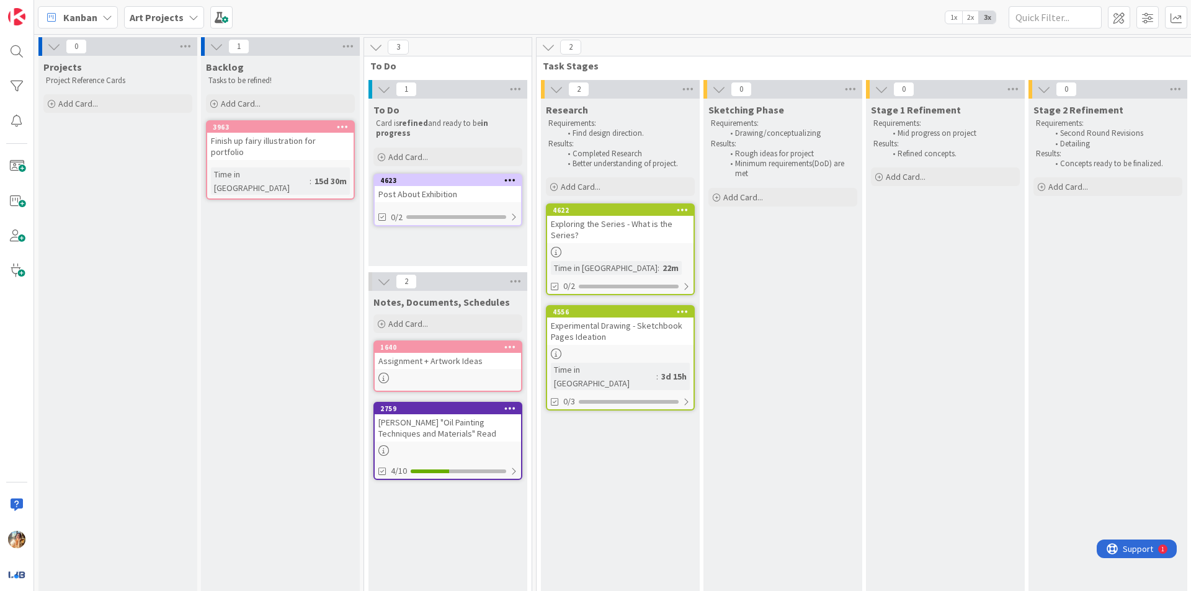
scroll to position [0, 127]
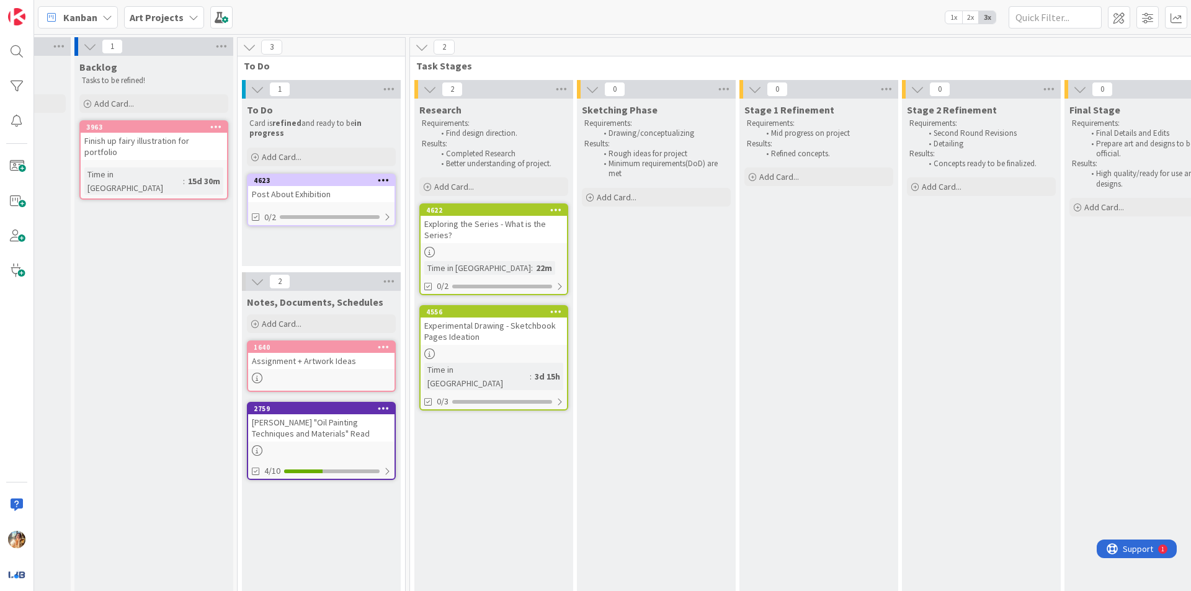
click at [371, 374] on div at bounding box center [321, 378] width 146 height 11
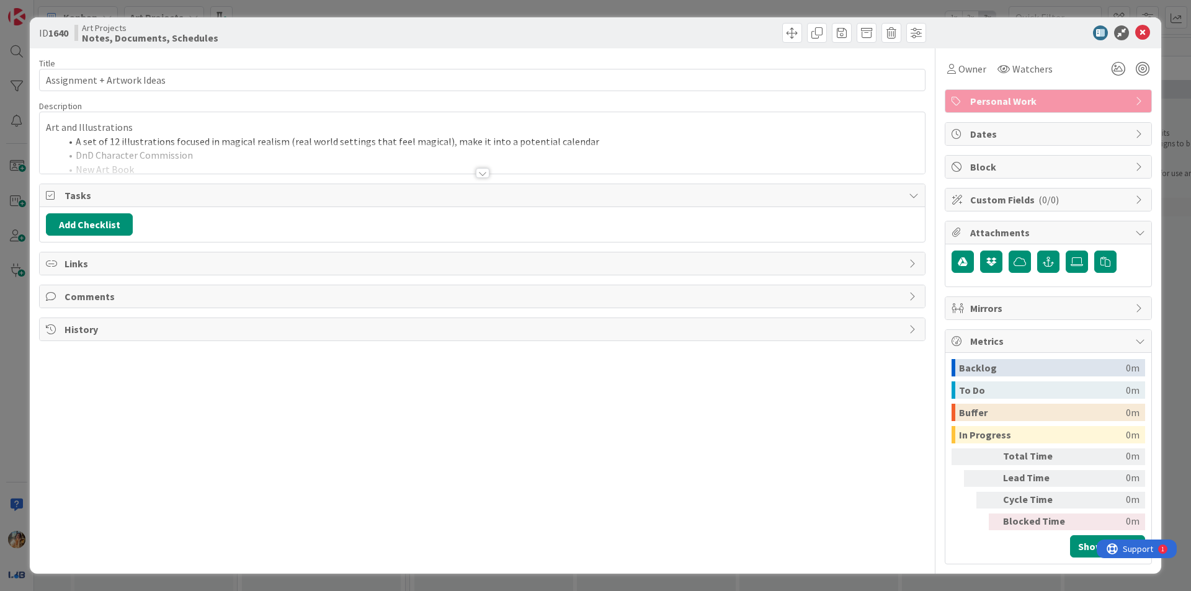
click at [365, 173] on div at bounding box center [482, 158] width 885 height 32
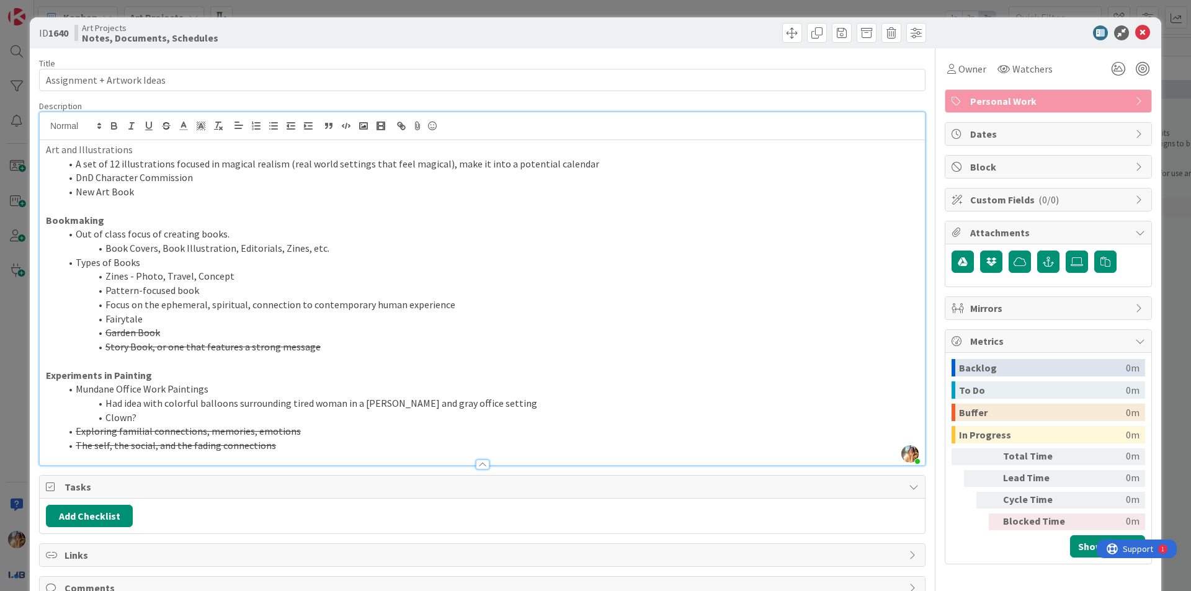
click at [6, 401] on div "ID 1640 Art Projects Notes, Documents, Schedules Title 26 / 128 Assignment + Ar…" at bounding box center [595, 295] width 1191 height 591
